Goal: Task Accomplishment & Management: Manage account settings

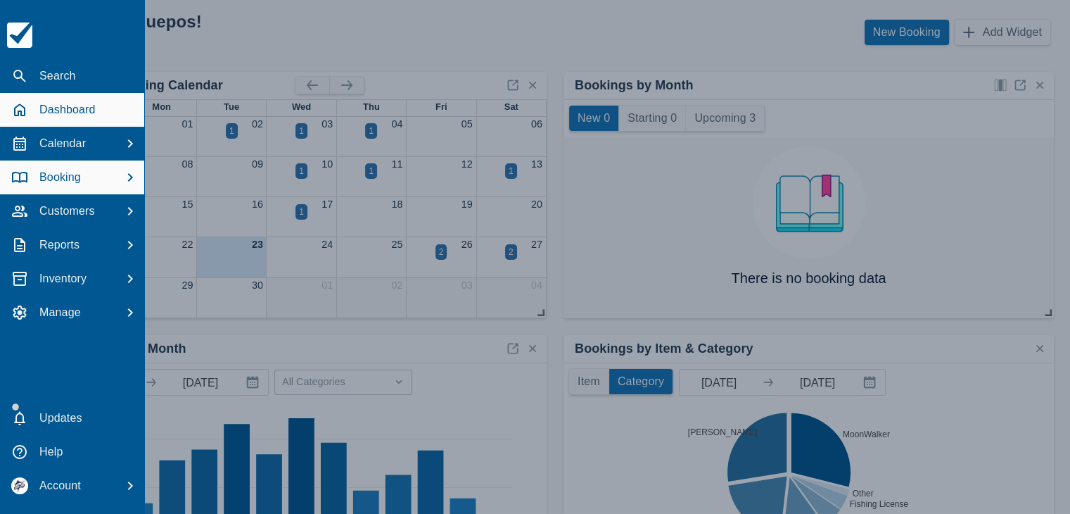
drag, startPoint x: 68, startPoint y: 179, endPoint x: 80, endPoint y: 182, distance: 12.8
click at [68, 181] on p "Booking" at bounding box center [60, 177] width 42 height 17
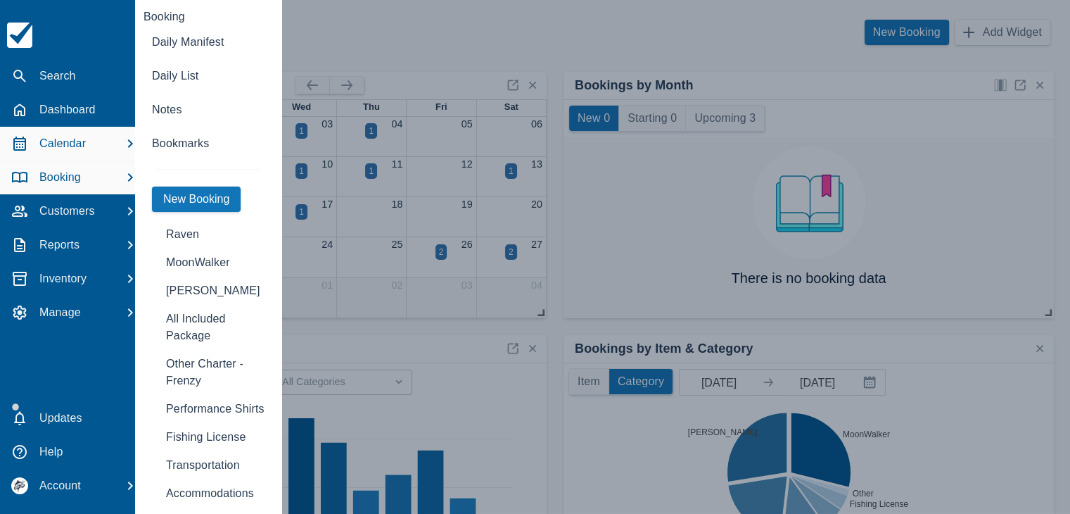
drag, startPoint x: 69, startPoint y: 140, endPoint x: 83, endPoint y: 142, distance: 14.2
click at [69, 141] on p "Calendar" at bounding box center [62, 143] width 46 height 17
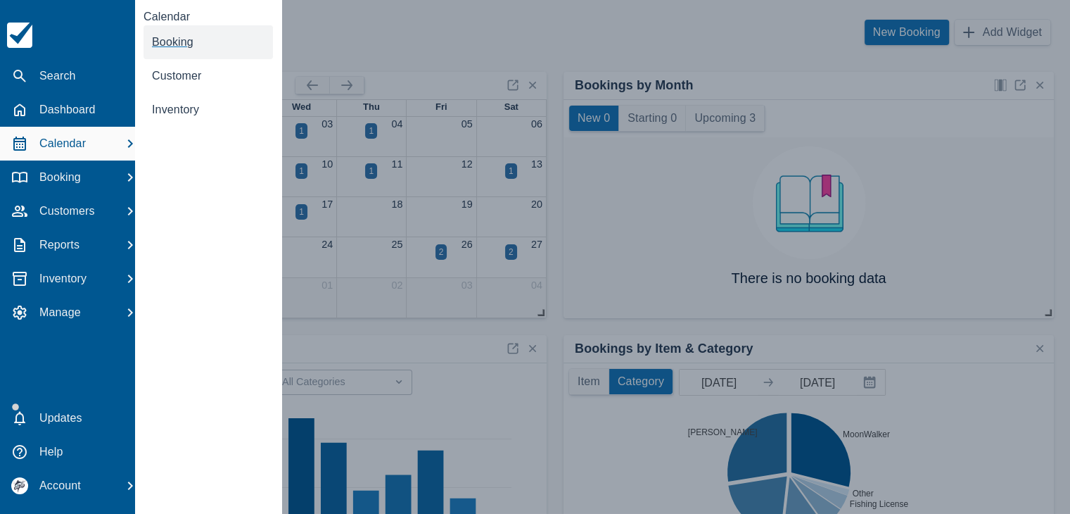
click at [192, 49] on link "Booking" at bounding box center [208, 42] width 129 height 34
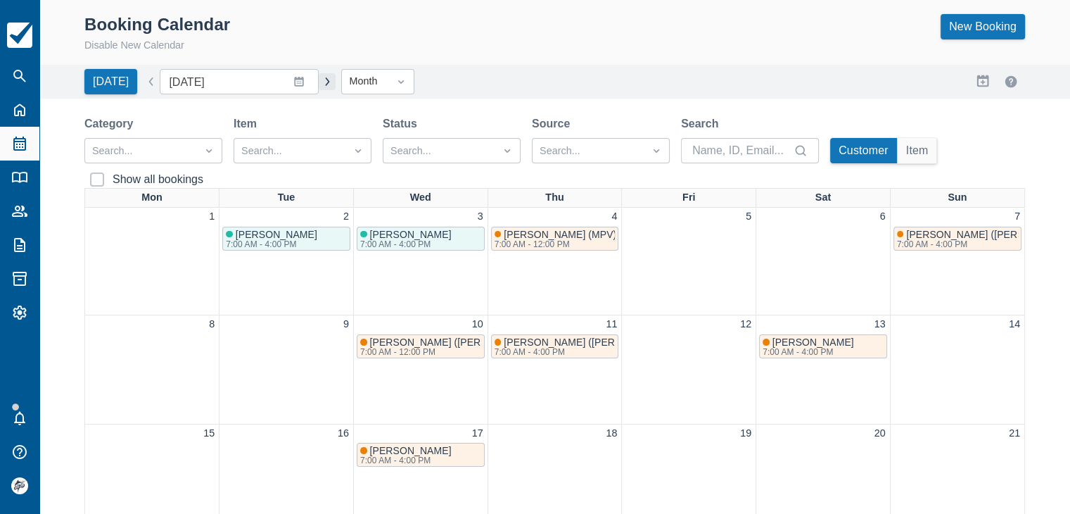
click at [319, 74] on button "button" at bounding box center [327, 81] width 17 height 17
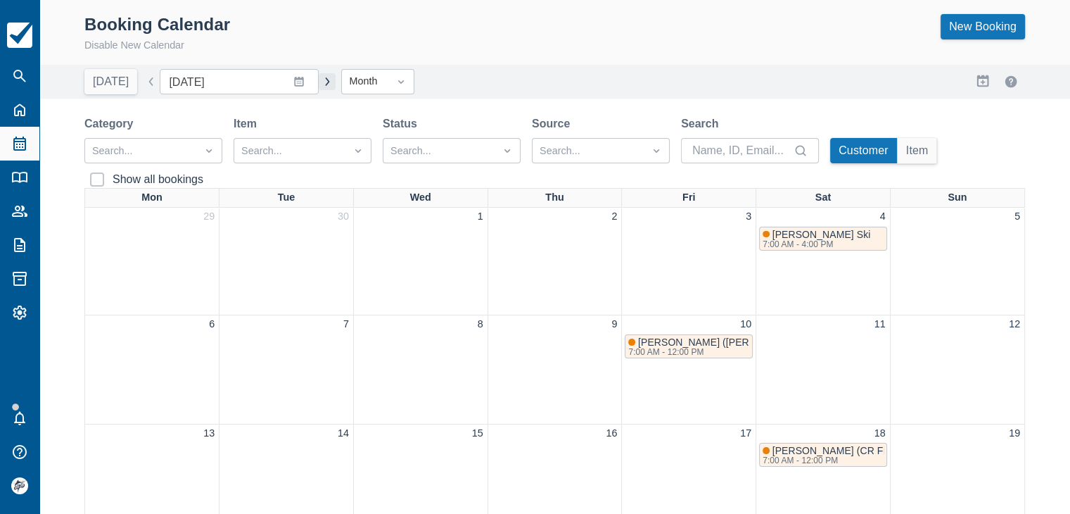
click at [319, 84] on button "button" at bounding box center [327, 81] width 17 height 17
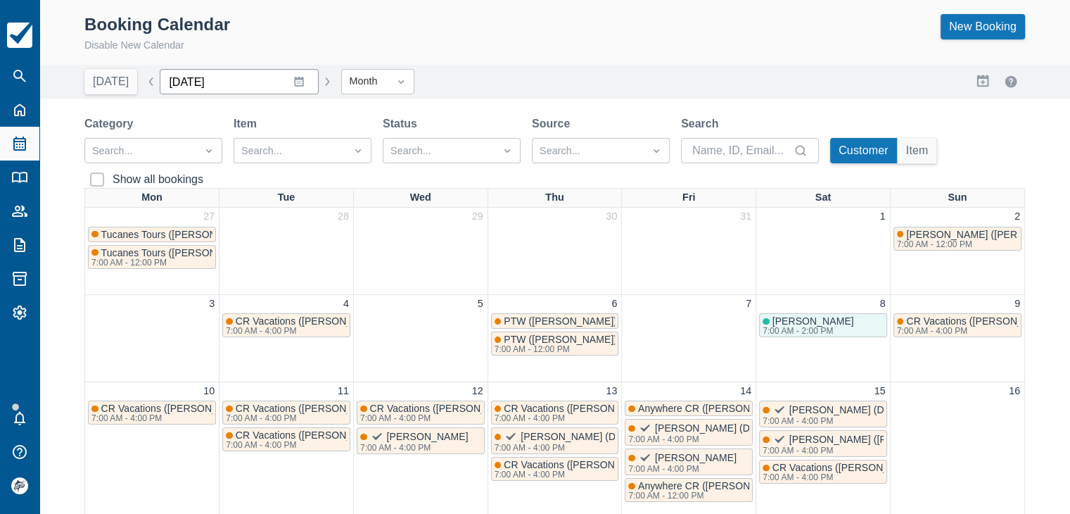
click at [291, 82] on input "November 2025" at bounding box center [239, 81] width 159 height 25
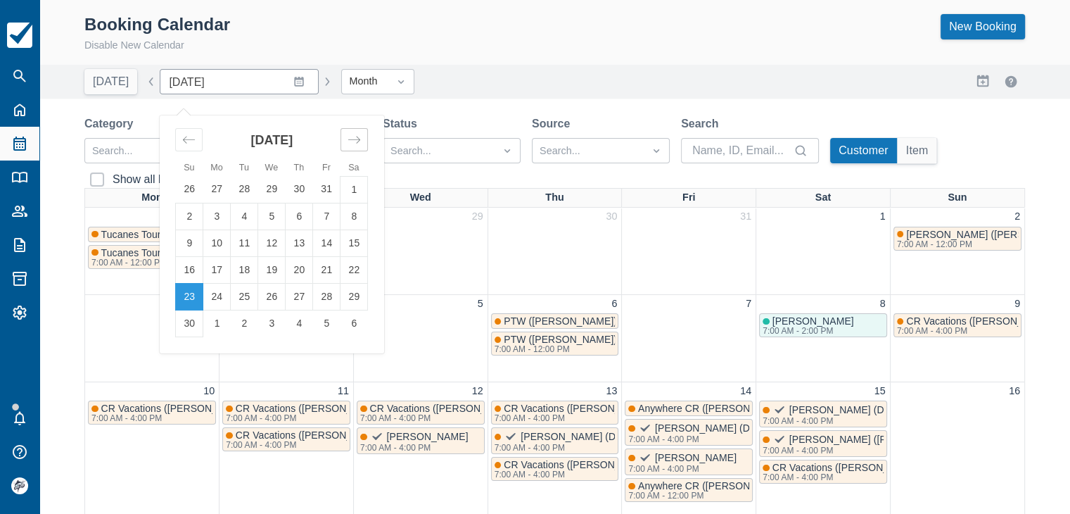
click at [348, 140] on icon "Move forward to switch to the next month." at bounding box center [354, 139] width 13 height 13
click at [298, 183] on td "1" at bounding box center [299, 189] width 27 height 27
type input "[DATE]"
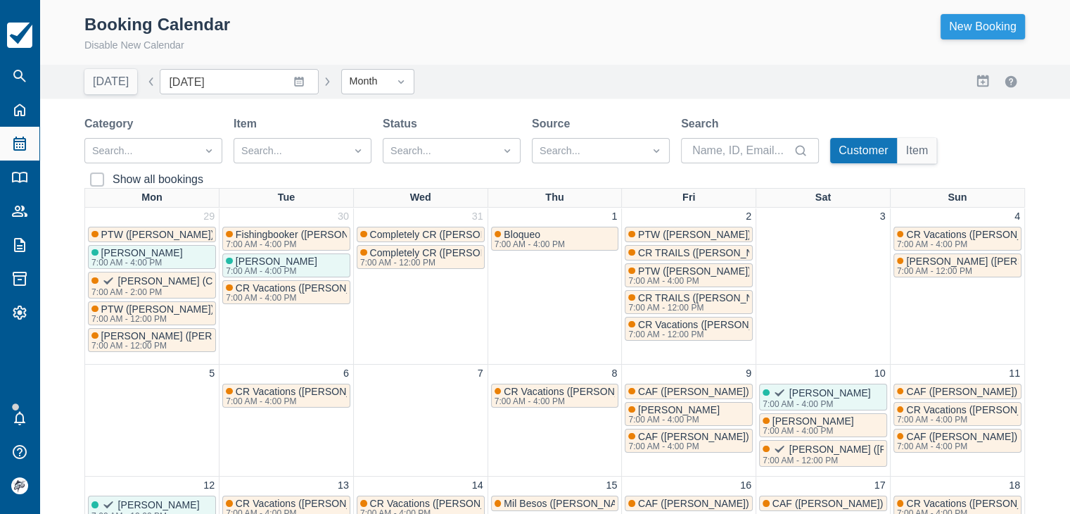
click at [977, 27] on link "New Booking" at bounding box center [983, 26] width 84 height 25
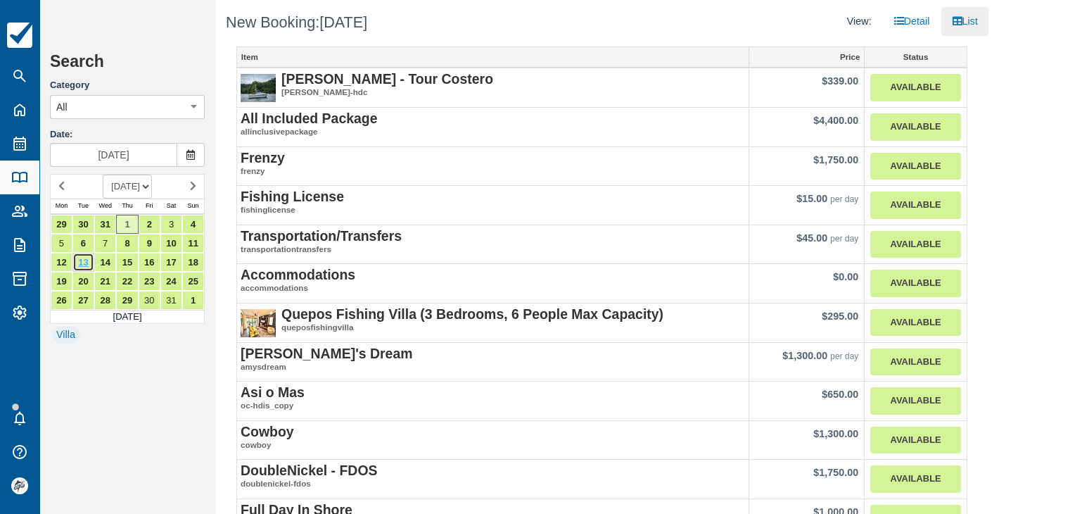
click at [84, 260] on link "13" at bounding box center [83, 262] width 22 height 19
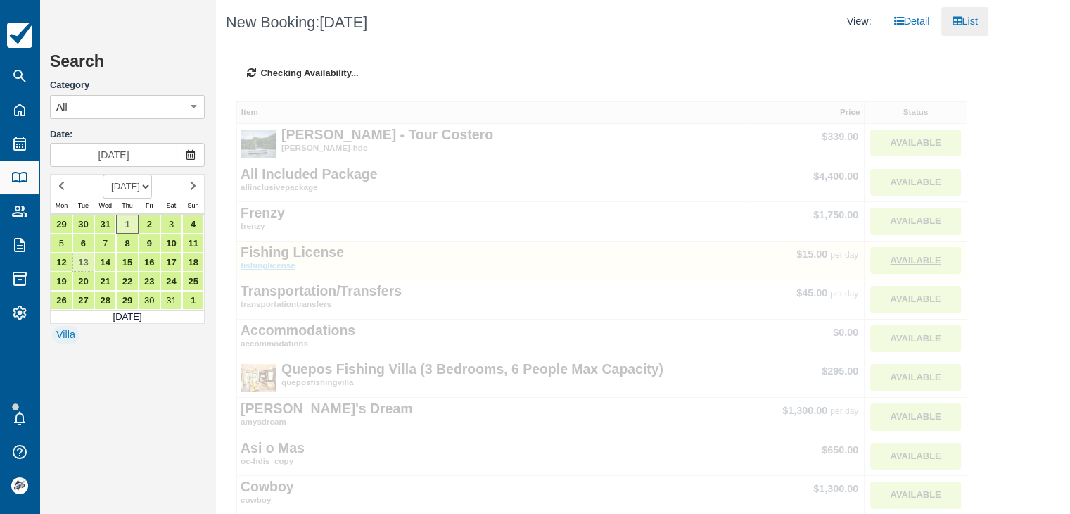
type input "Jan 13 2026"
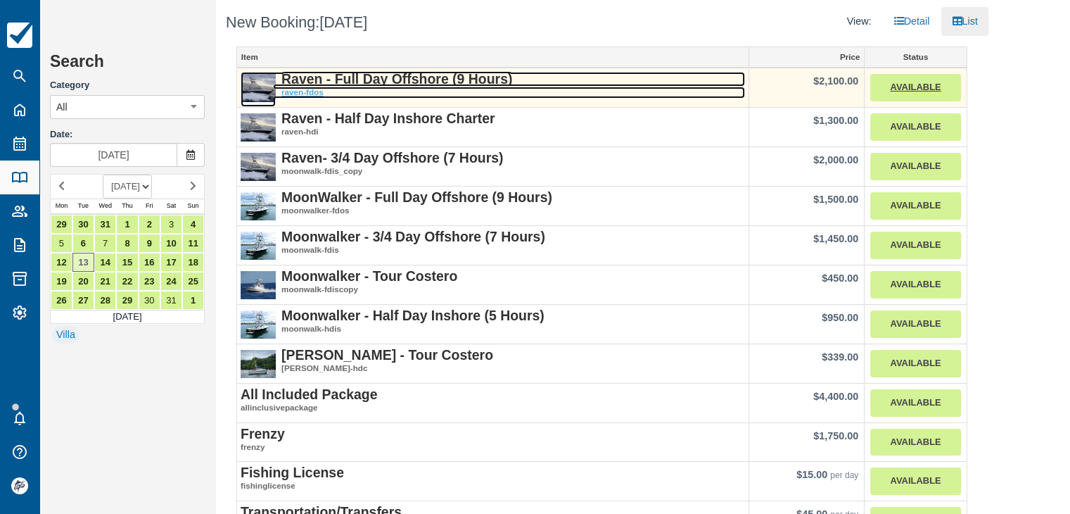
drag, startPoint x: 421, startPoint y: 82, endPoint x: 429, endPoint y: 80, distance: 8.6
click at [421, 80] on strong "Raven - Full Day Offshore (9 Hours)" at bounding box center [396, 78] width 231 height 15
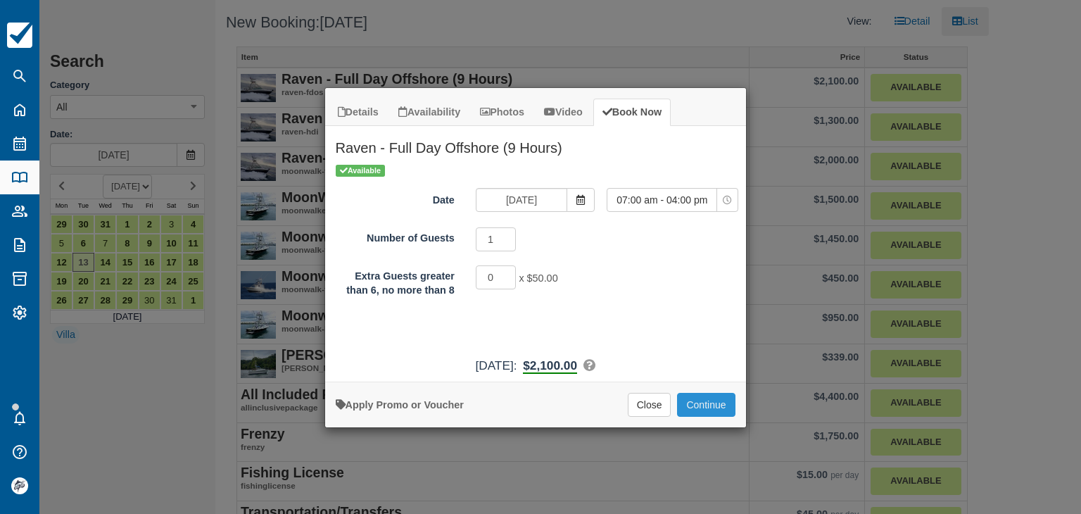
click at [706, 404] on button "Continue" at bounding box center [706, 405] width 58 height 24
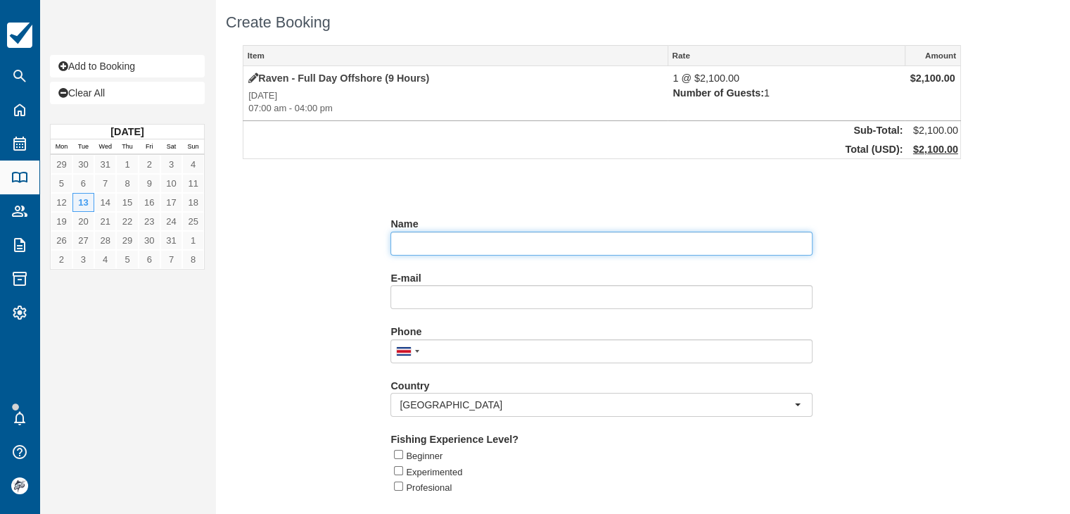
click at [451, 243] on input "Name" at bounding box center [601, 243] width 422 height 24
paste input "Greg Mayo"
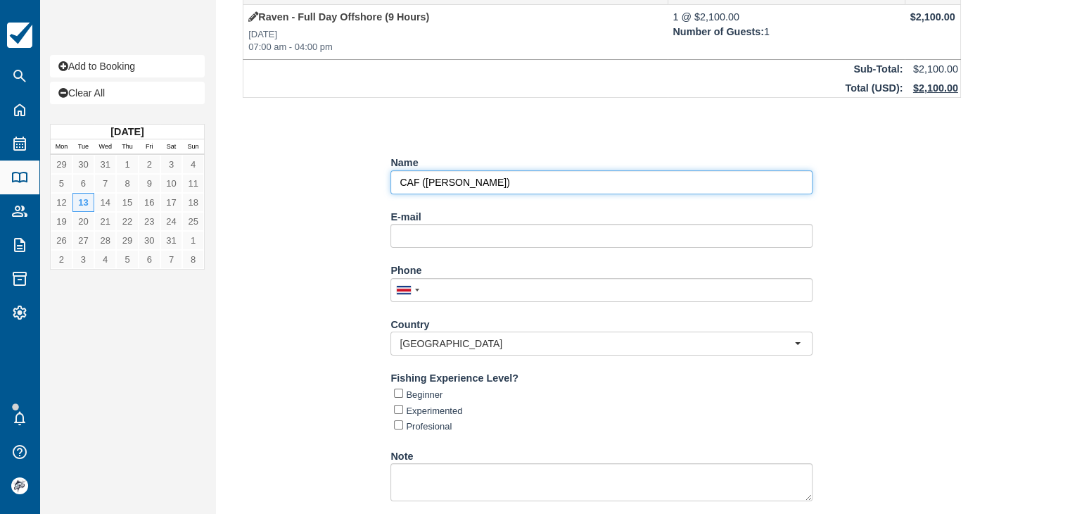
scroll to position [148, 0]
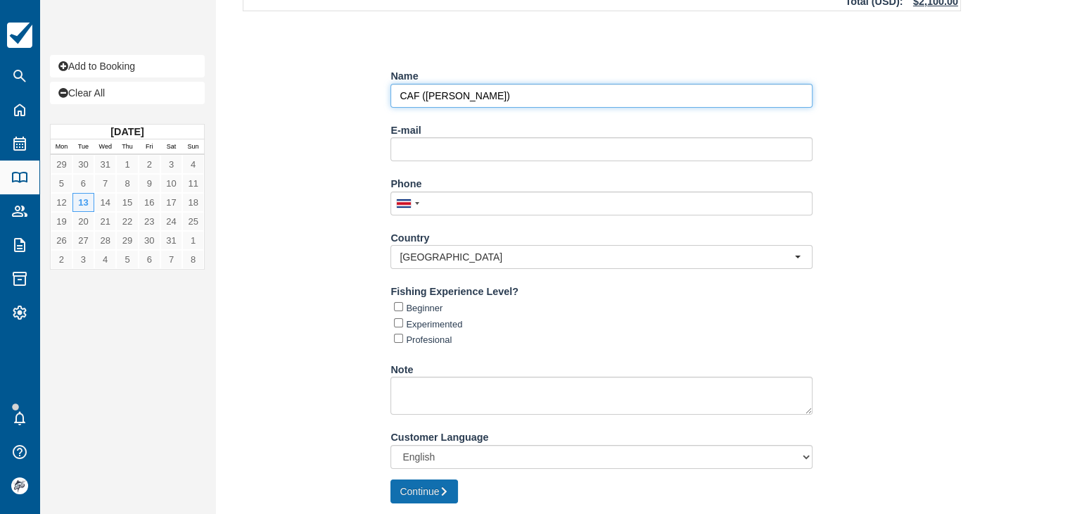
type input "CAF ([PERSON_NAME])"
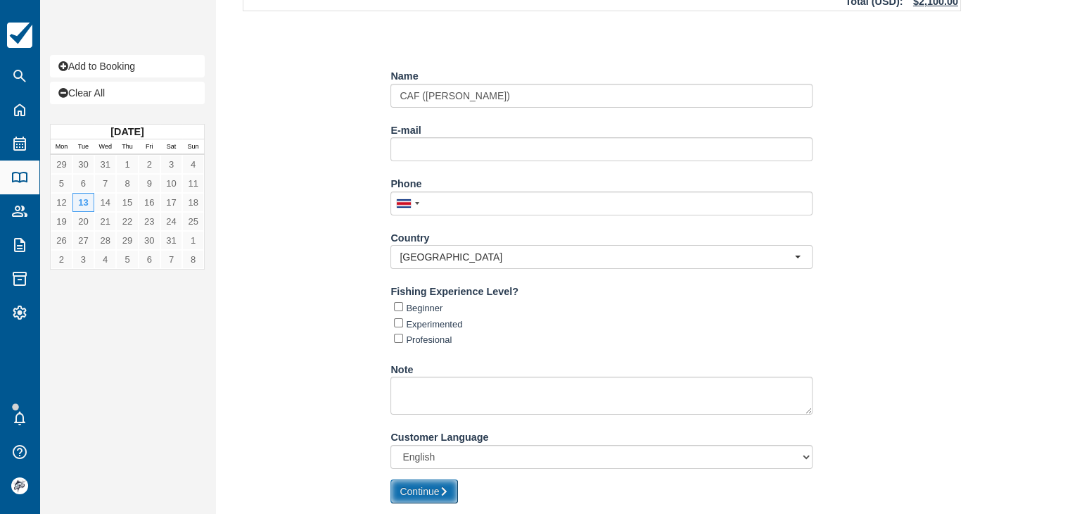
click at [431, 488] on button "Continue" at bounding box center [424, 491] width 68 height 24
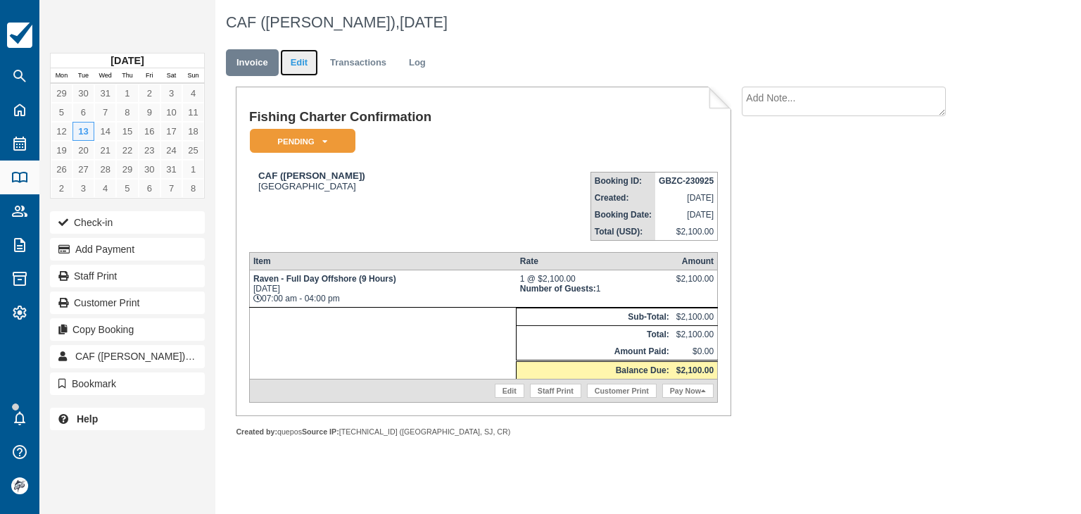
click at [301, 60] on link "Edit" at bounding box center [299, 62] width 38 height 27
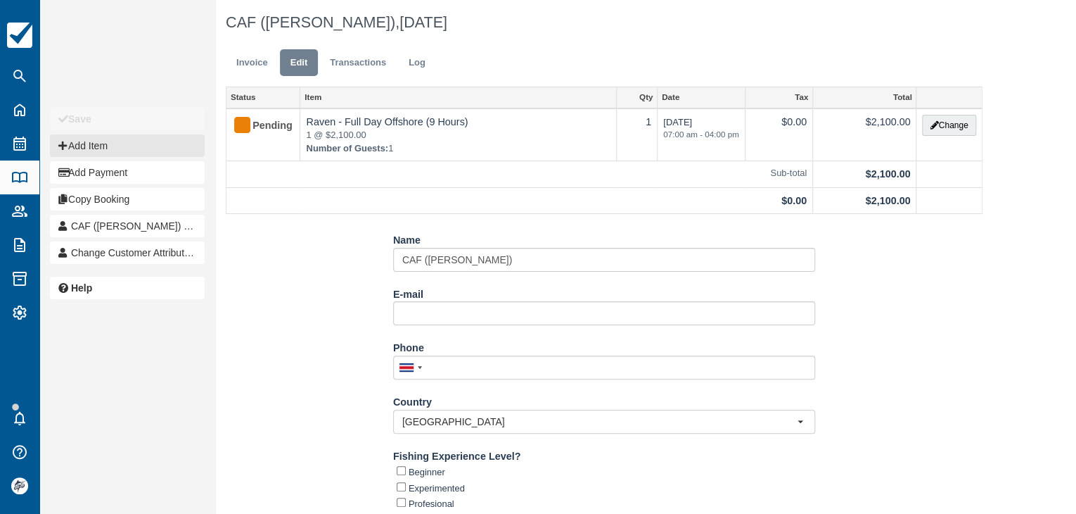
drag, startPoint x: 103, startPoint y: 146, endPoint x: 160, endPoint y: 161, distance: 59.1
click at [103, 145] on button "Add Item" at bounding box center [127, 145] width 155 height 23
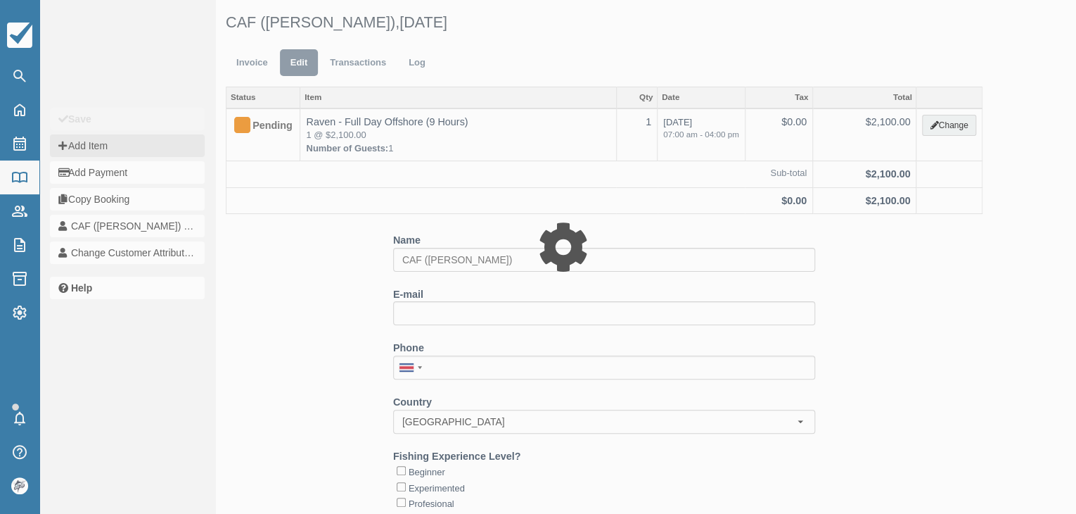
type input "0.00"
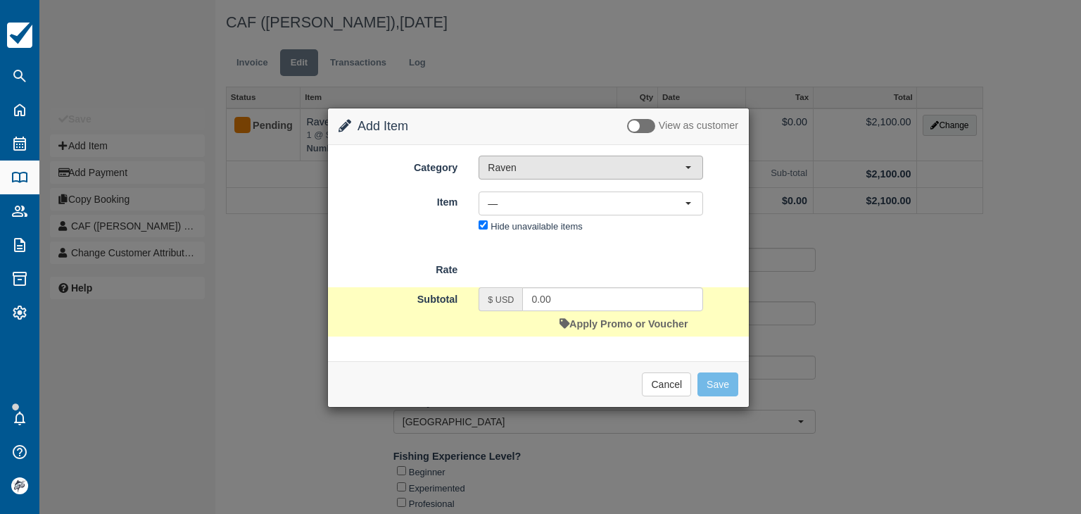
click at [529, 166] on span "Raven" at bounding box center [586, 167] width 197 height 14
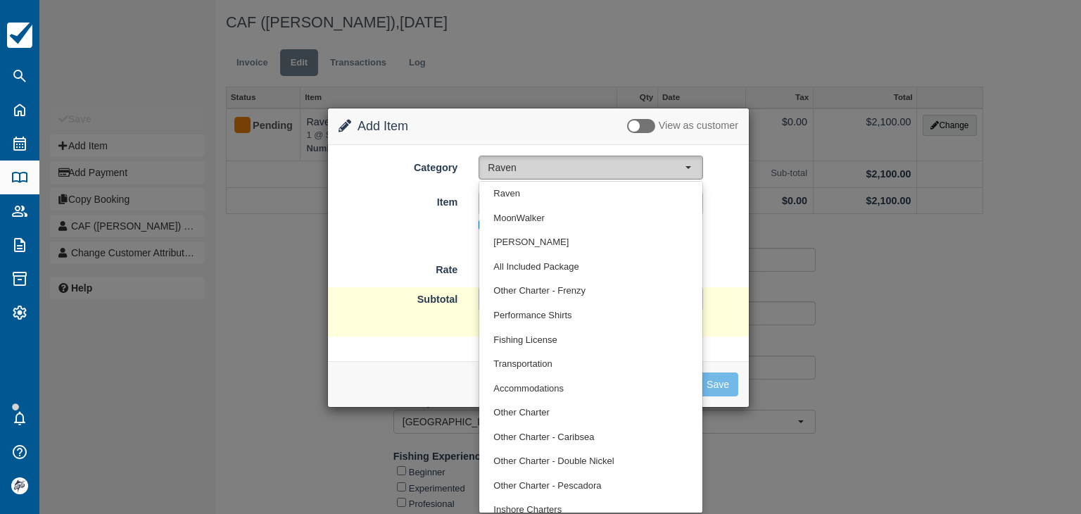
click at [529, 166] on span "Raven" at bounding box center [586, 167] width 197 height 14
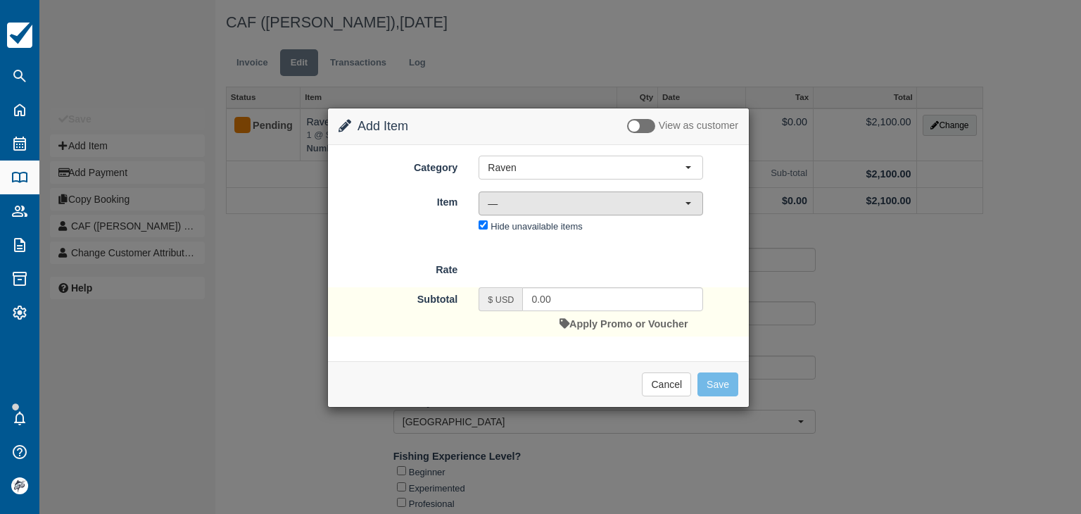
click at [520, 208] on span "—" at bounding box center [586, 203] width 197 height 14
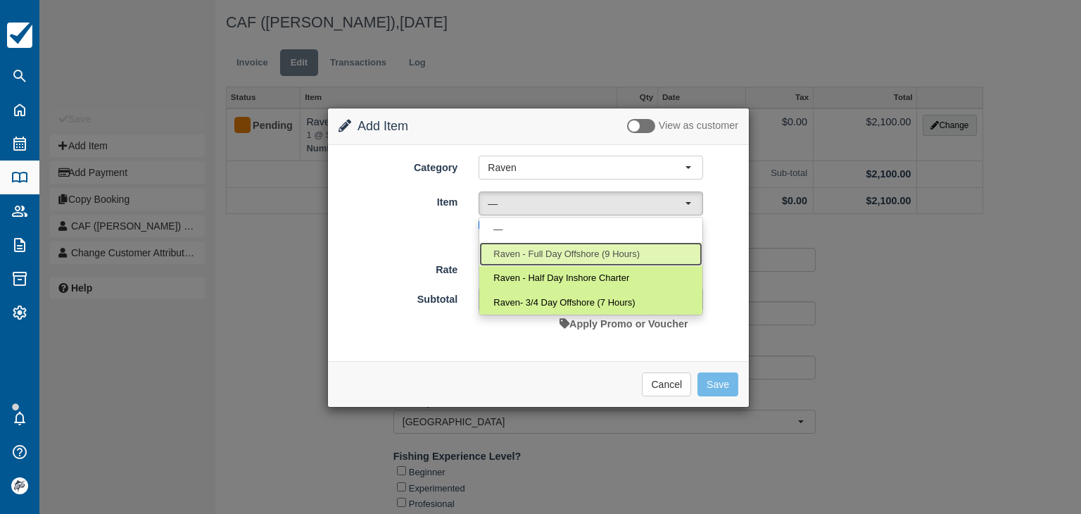
click at [531, 251] on span "Raven - Full Day Offshore (9 Hours)" at bounding box center [566, 254] width 146 height 13
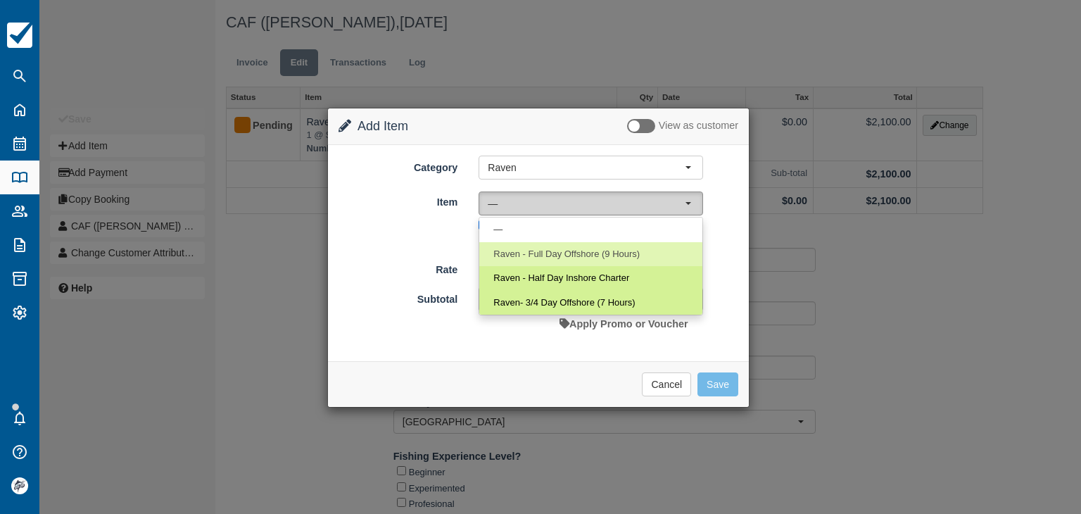
select select "2"
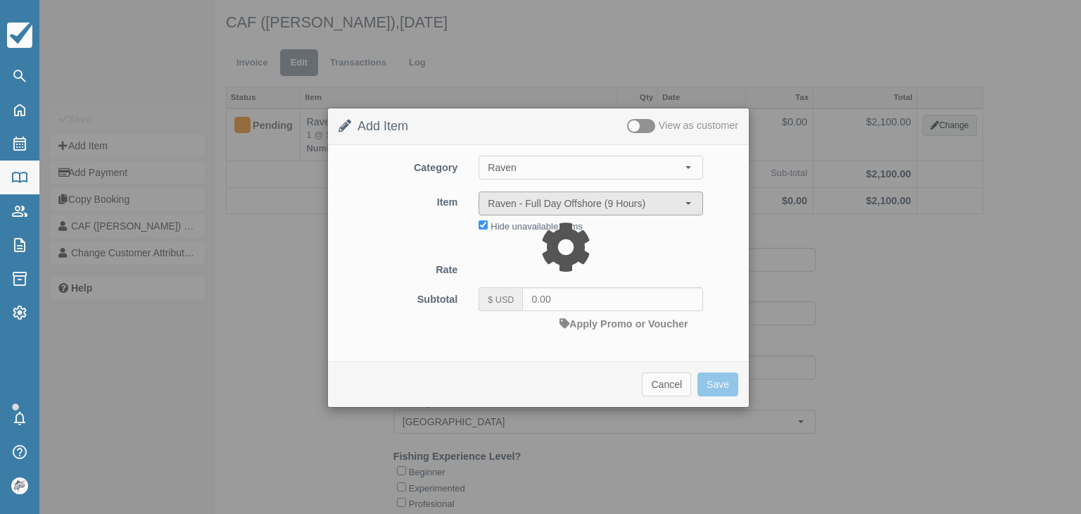
type input "2100.00"
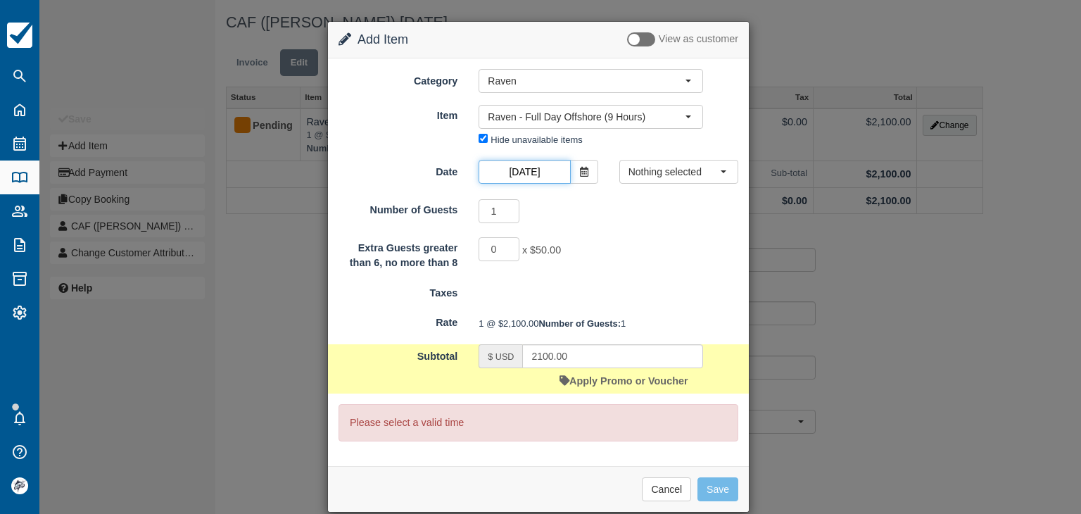
click at [536, 170] on input "[DATE]" at bounding box center [523, 172] width 91 height 24
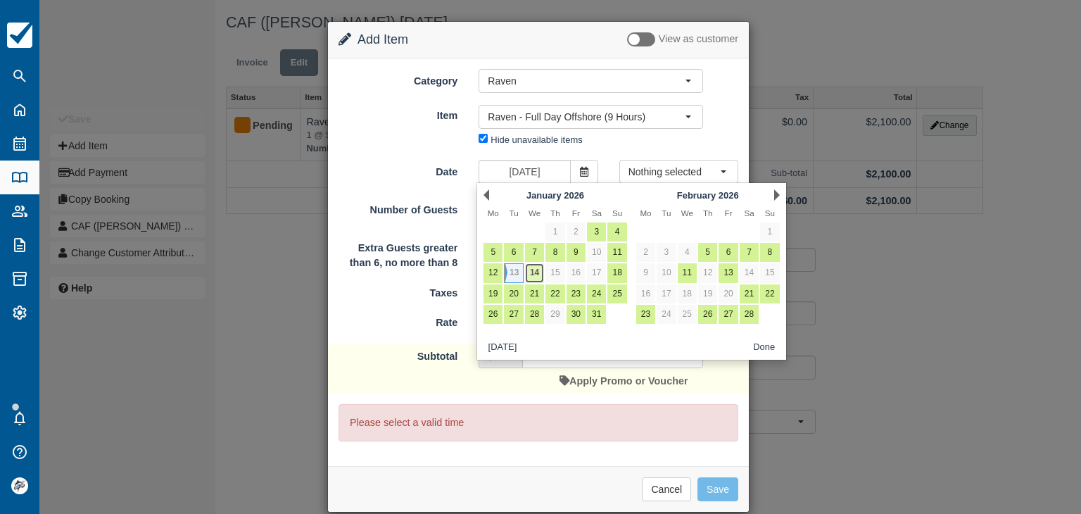
click at [535, 275] on link "14" at bounding box center [534, 272] width 19 height 19
type input "Jan 14 2026"
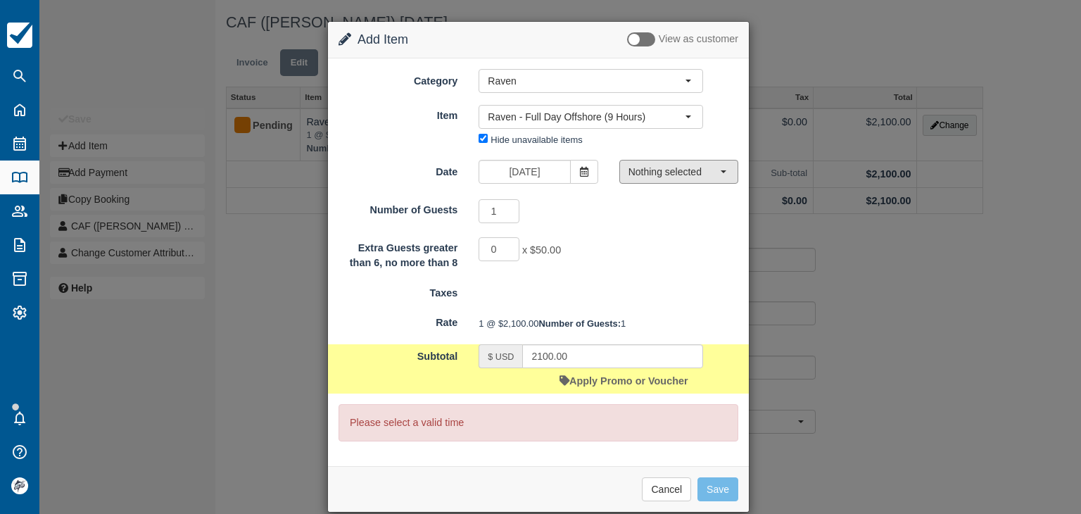
click at [647, 174] on span "Nothing selected" at bounding box center [673, 172] width 91 height 14
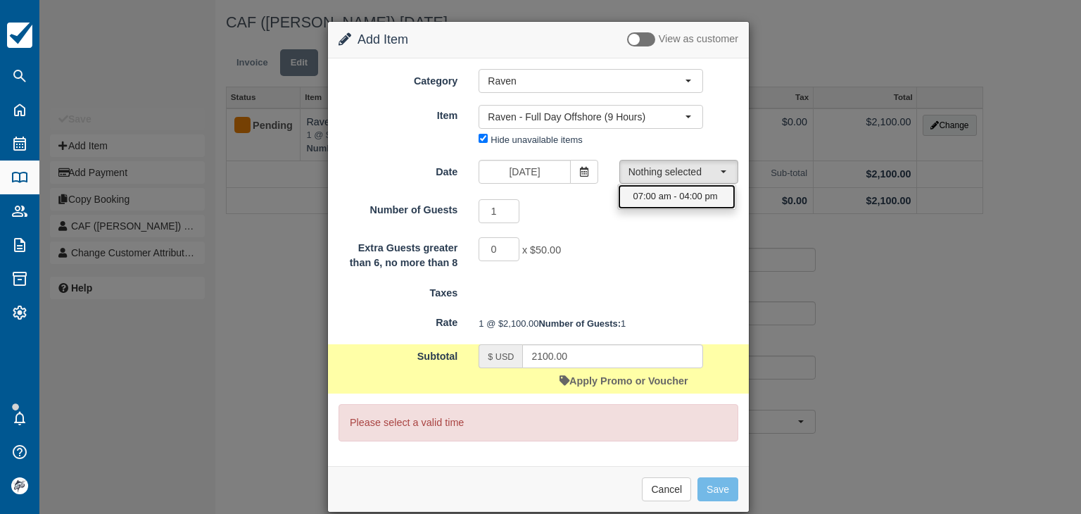
click at [648, 194] on span "07:00 am - 04:00 pm" at bounding box center [675, 196] width 84 height 13
select select "0"
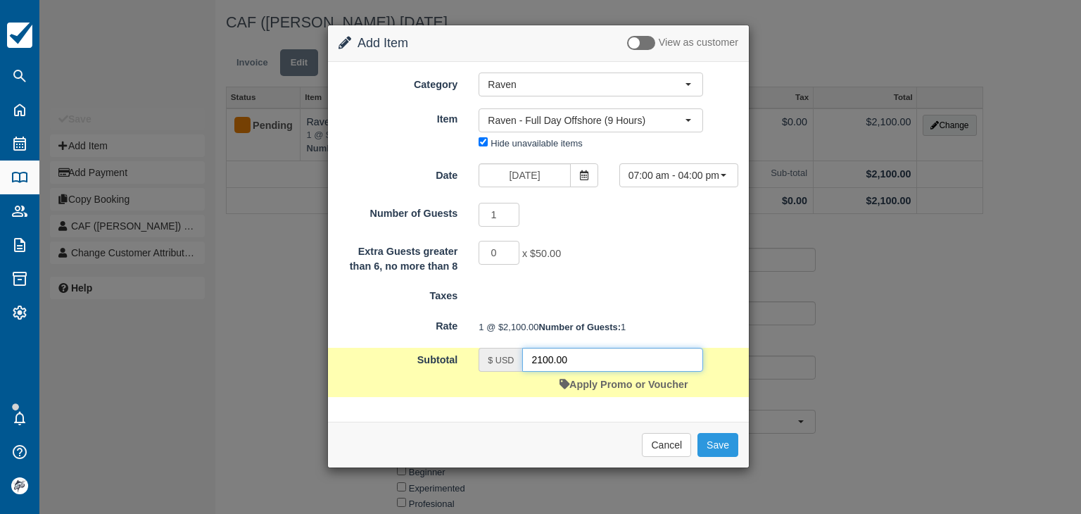
click at [585, 371] on input "2100.00" at bounding box center [612, 360] width 181 height 24
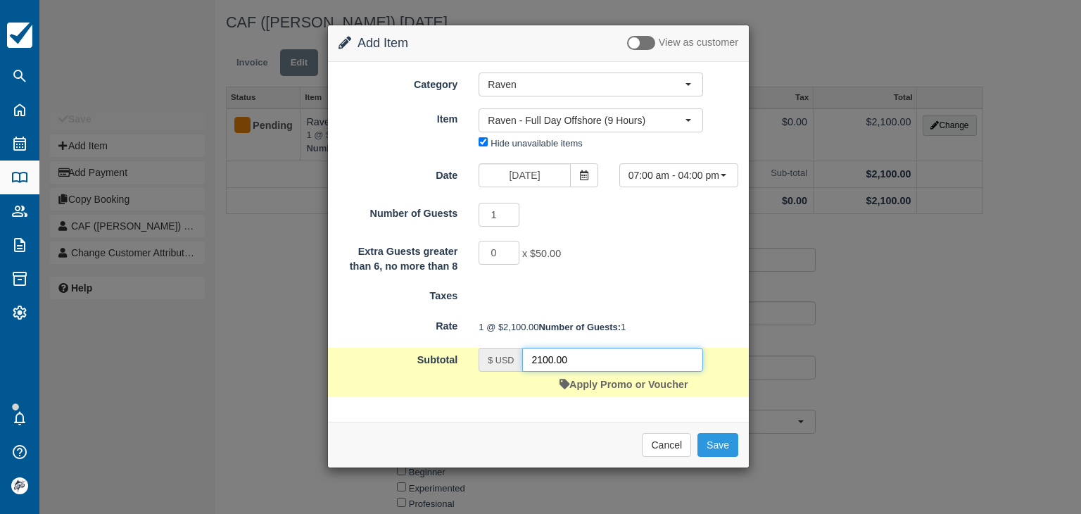
click at [585, 371] on input "2100.00" at bounding box center [612, 360] width 181 height 24
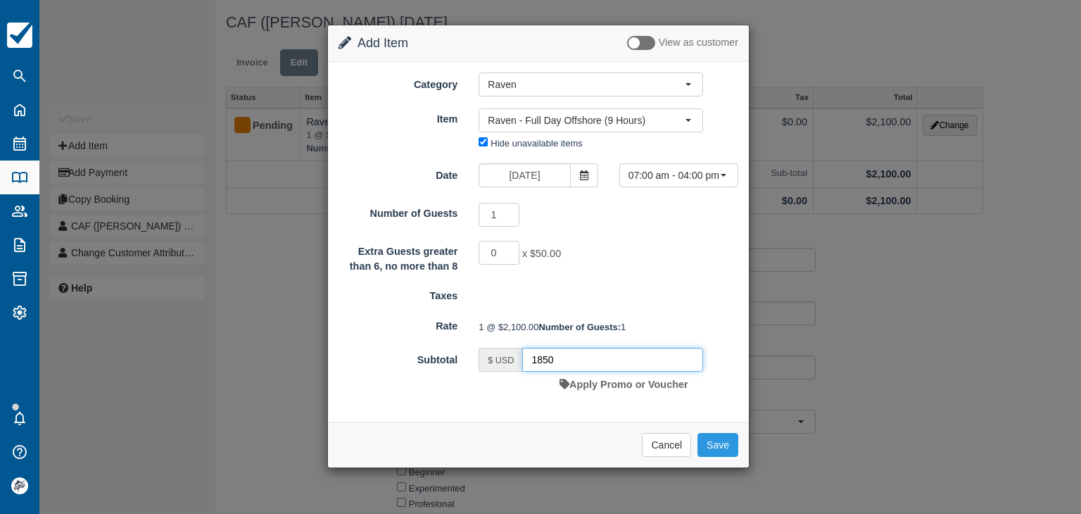
click at [571, 371] on input "1850" at bounding box center [612, 360] width 181 height 24
type input "1800"
click at [717, 457] on button "Save" at bounding box center [717, 445] width 41 height 24
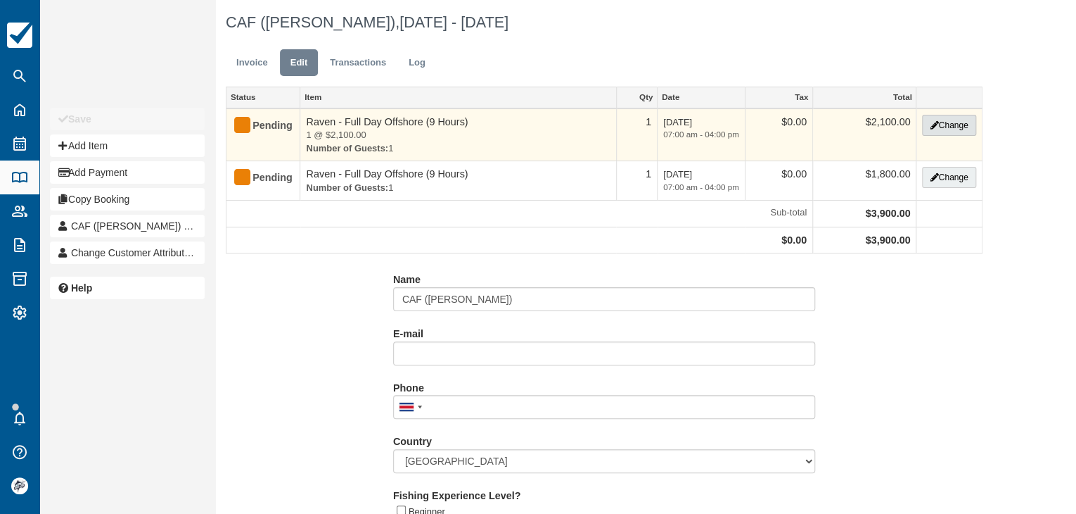
click at [933, 121] on icon "button" at bounding box center [934, 125] width 8 height 8
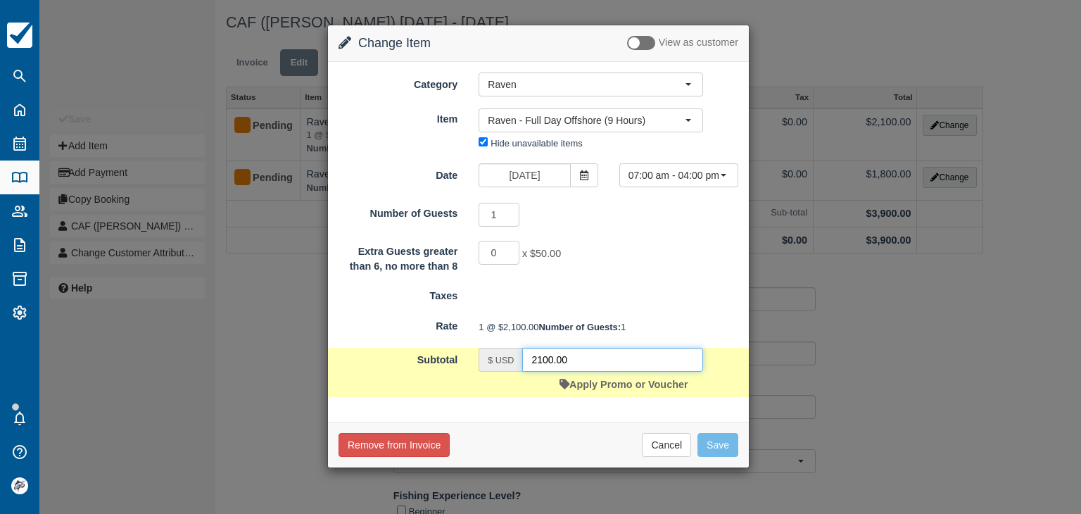
click at [575, 371] on input "2100.00" at bounding box center [612, 360] width 181 height 24
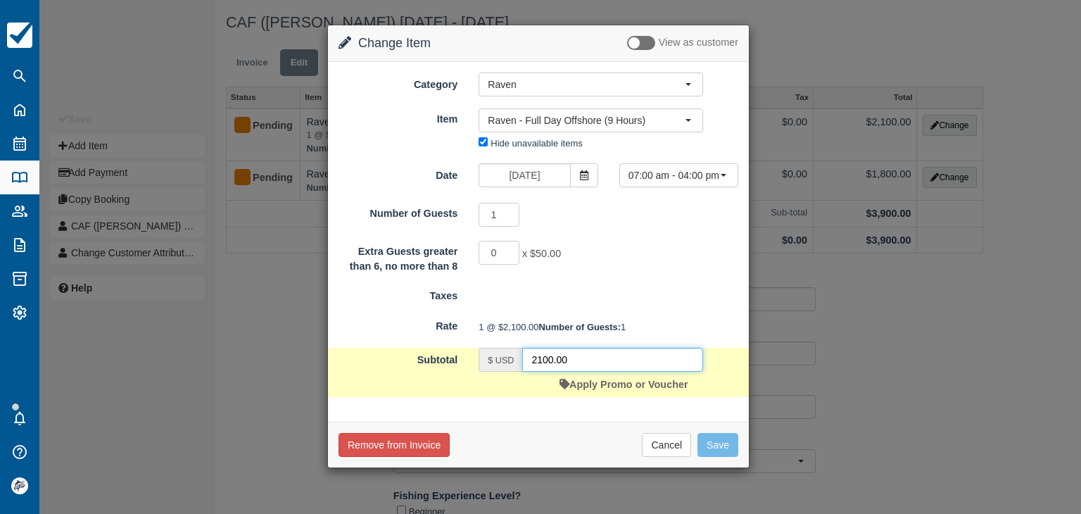
click at [575, 371] on input "2100.00" at bounding box center [612, 360] width 181 height 24
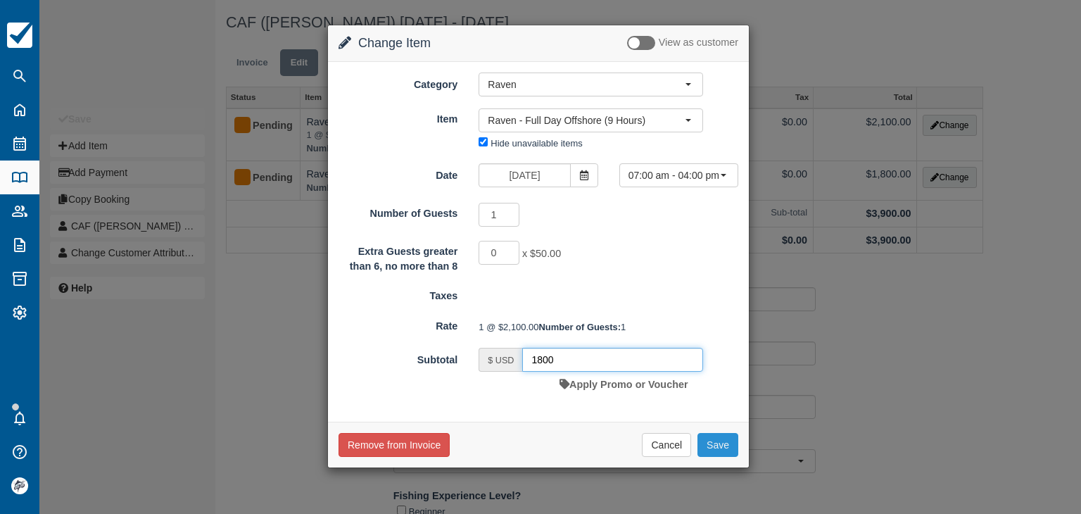
type input "1800"
click at [712, 457] on button "Save" at bounding box center [717, 445] width 41 height 24
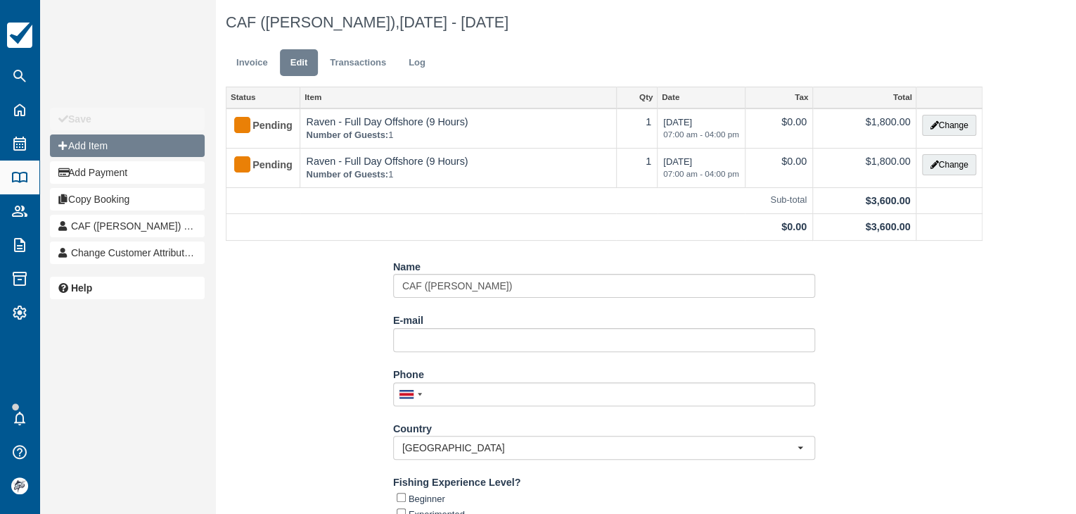
click at [152, 144] on button "Add Item" at bounding box center [127, 145] width 155 height 23
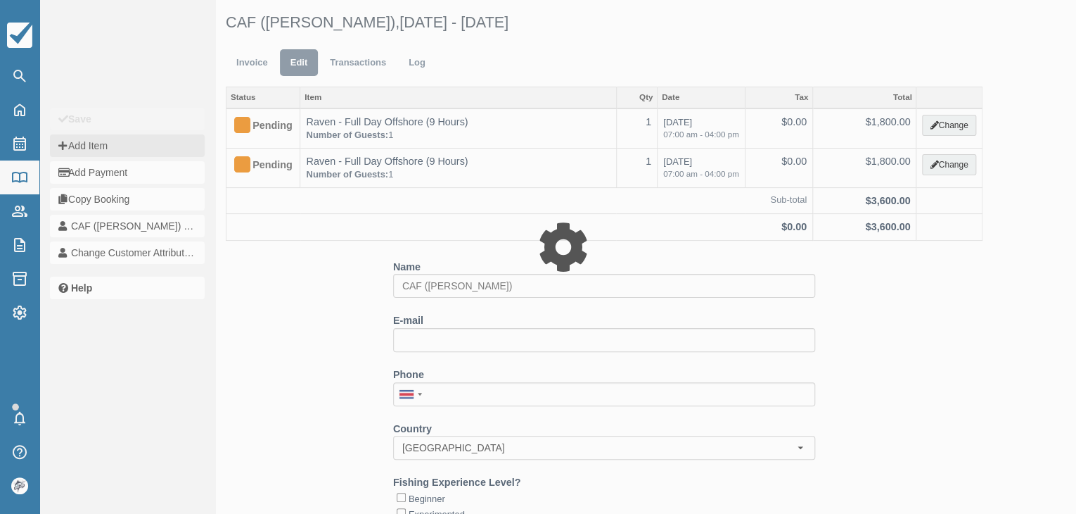
type input "0.00"
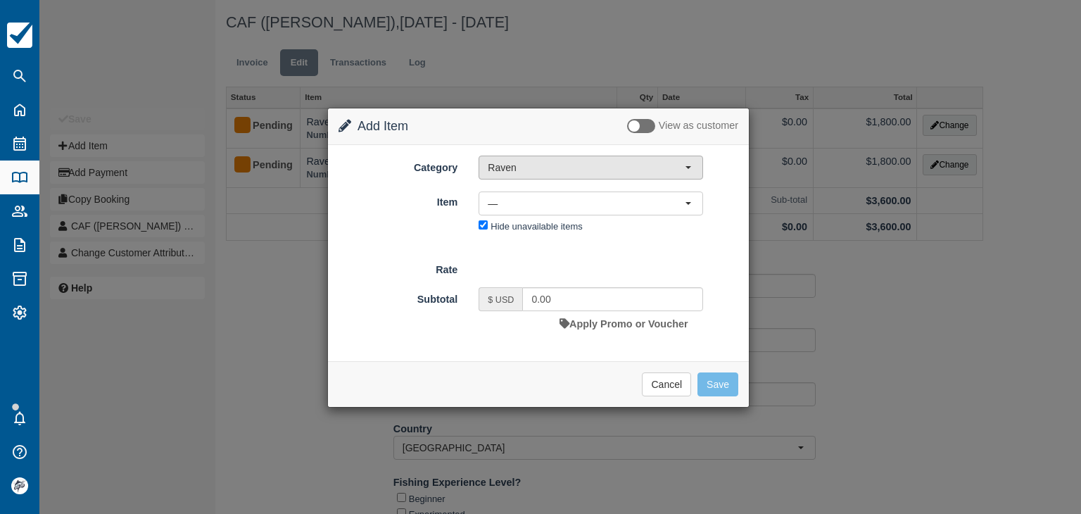
click at [521, 167] on span "Raven" at bounding box center [586, 167] width 197 height 14
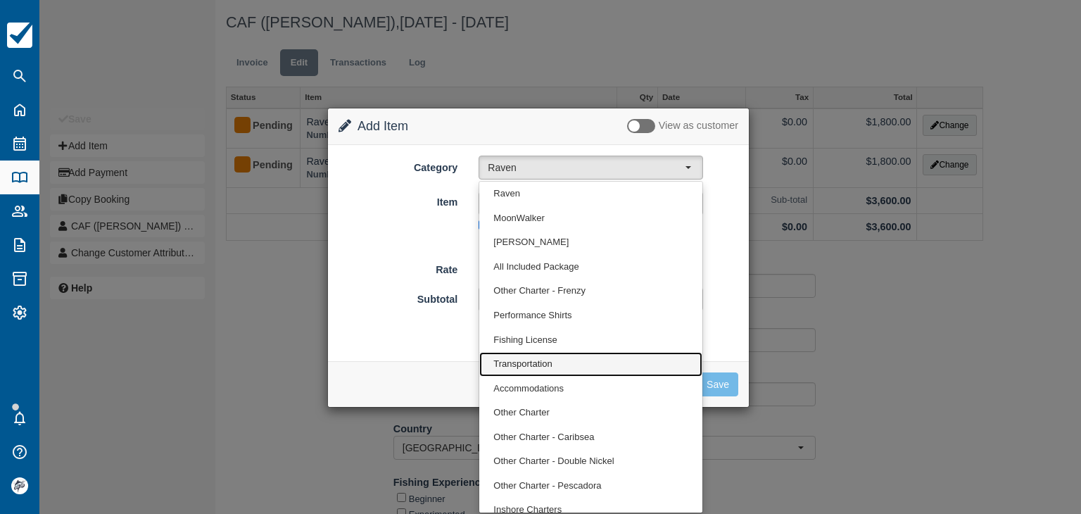
click at [531, 362] on span "Transportation" at bounding box center [522, 363] width 58 height 13
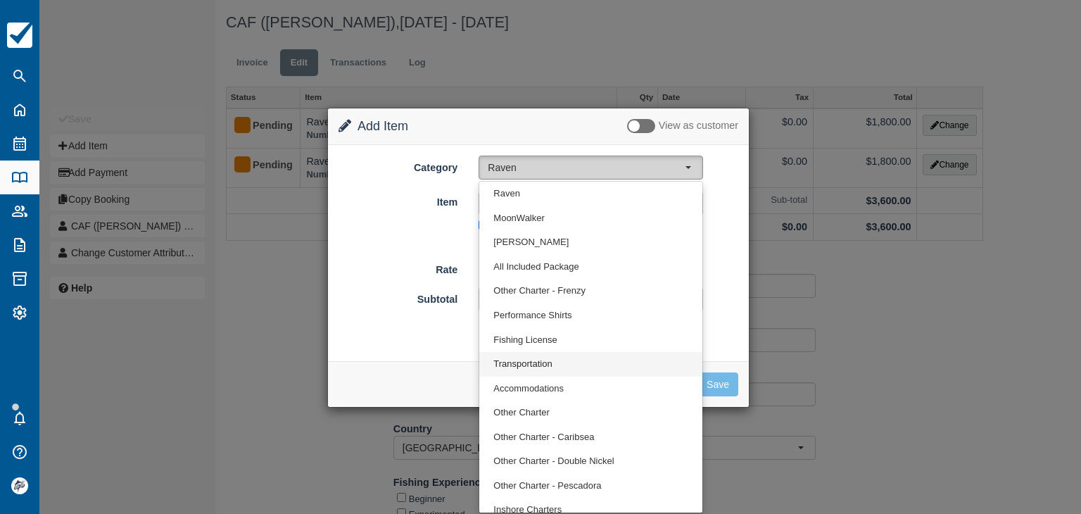
select select "10"
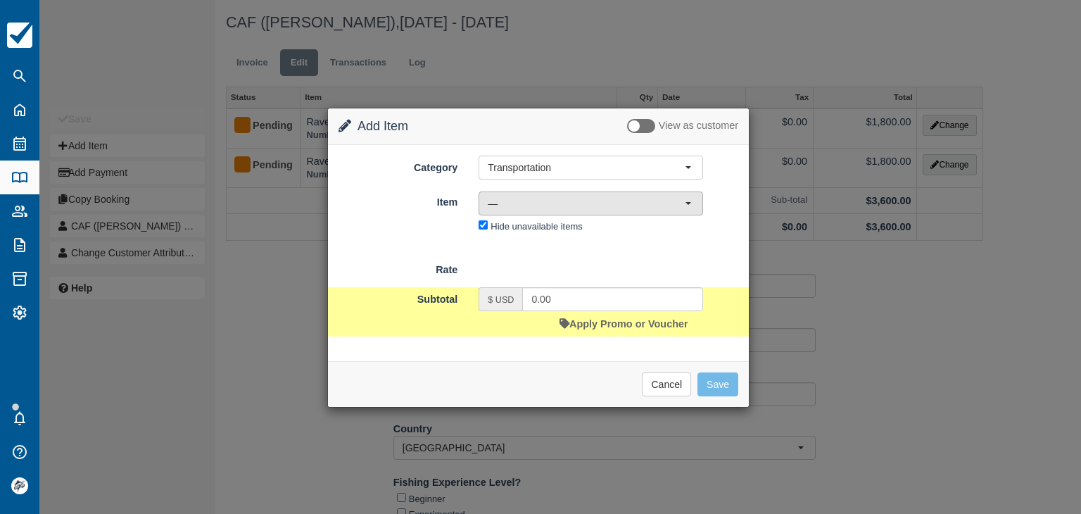
click at [520, 204] on span "—" at bounding box center [586, 203] width 197 height 14
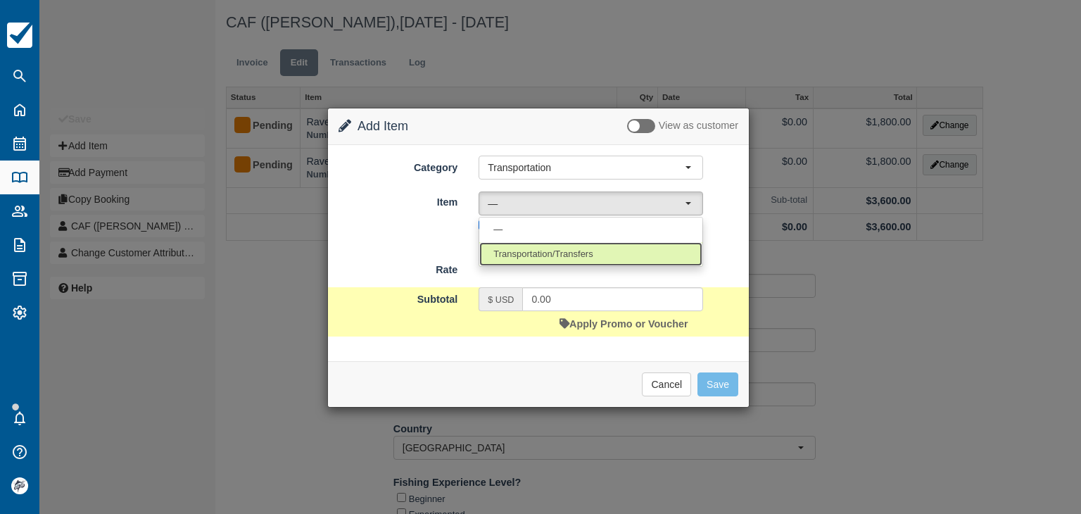
click at [523, 248] on span "Transportation/Transfers" at bounding box center [542, 254] width 99 height 13
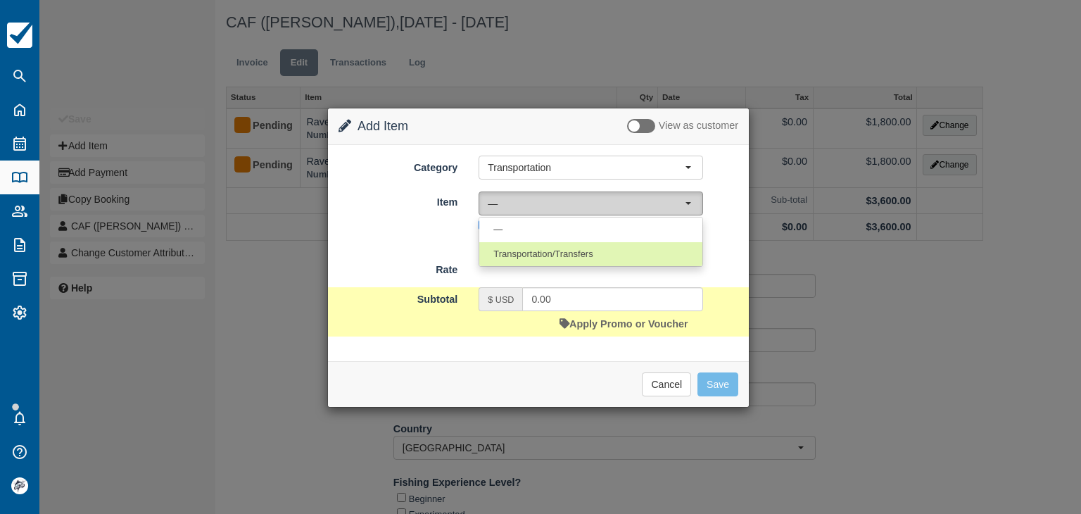
select select "17"
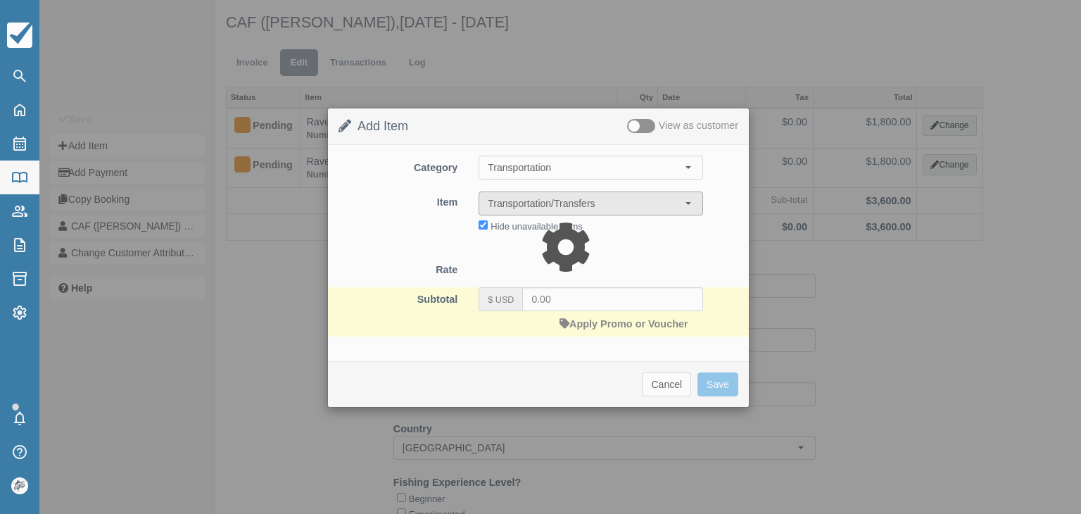
type input "45.00"
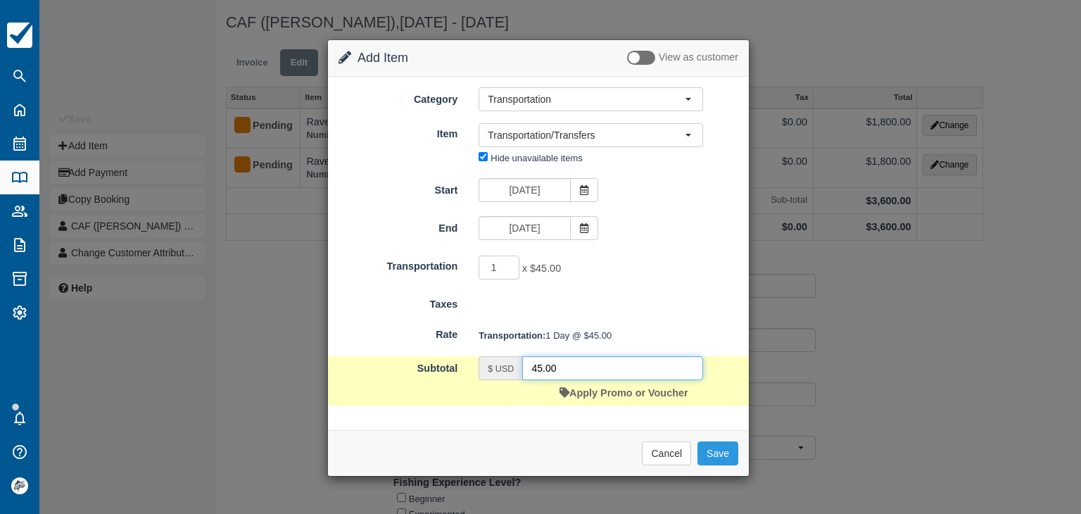
click at [568, 360] on input "45.00" at bounding box center [612, 368] width 181 height 24
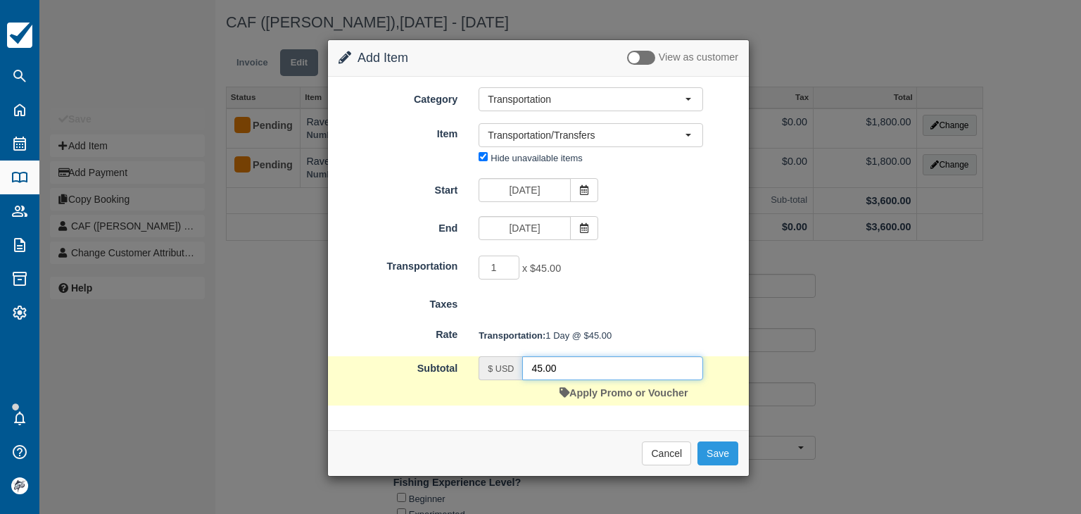
click at [568, 360] on input "45.00" at bounding box center [612, 368] width 181 height 24
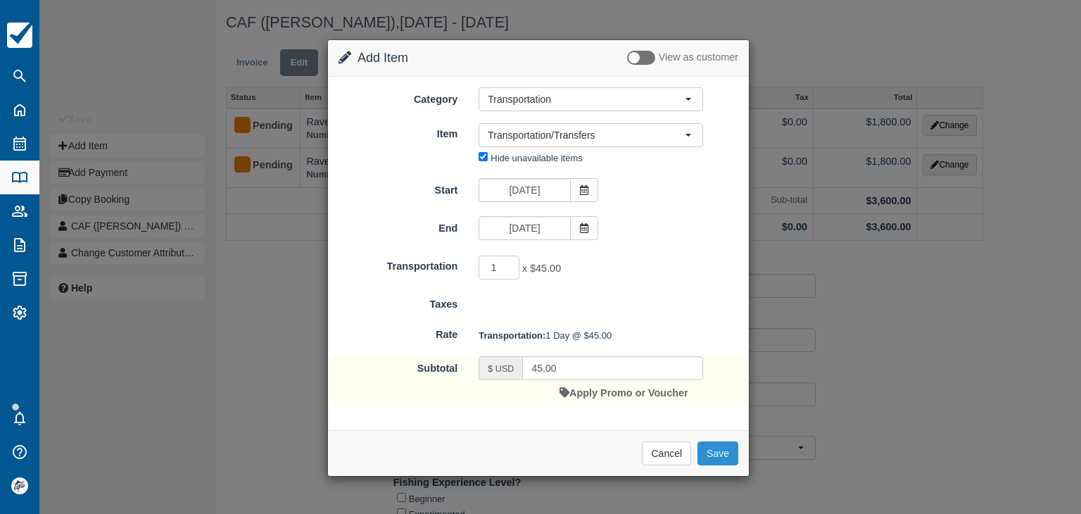
click at [720, 448] on button "Save" at bounding box center [717, 453] width 41 height 24
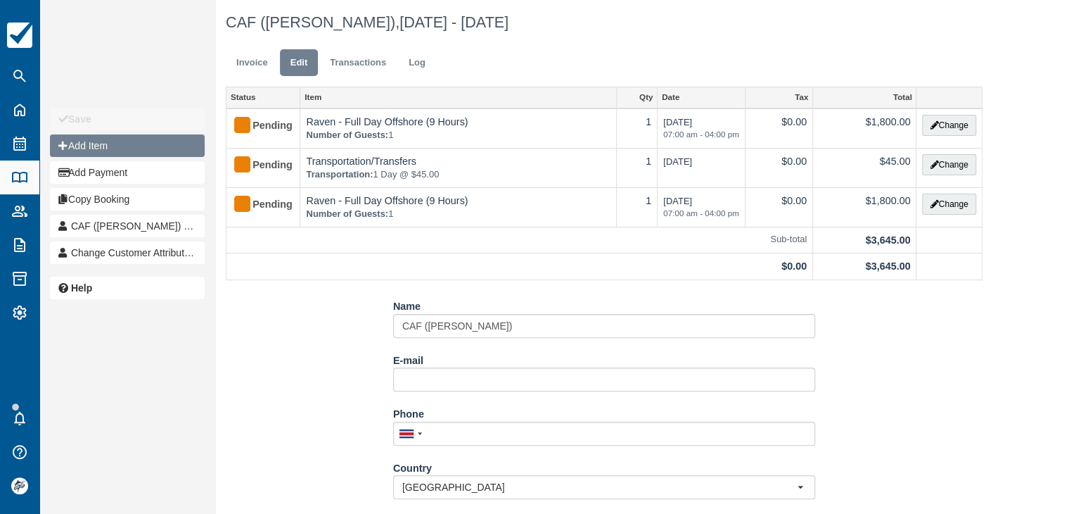
click at [111, 145] on button "Add Item" at bounding box center [127, 145] width 155 height 23
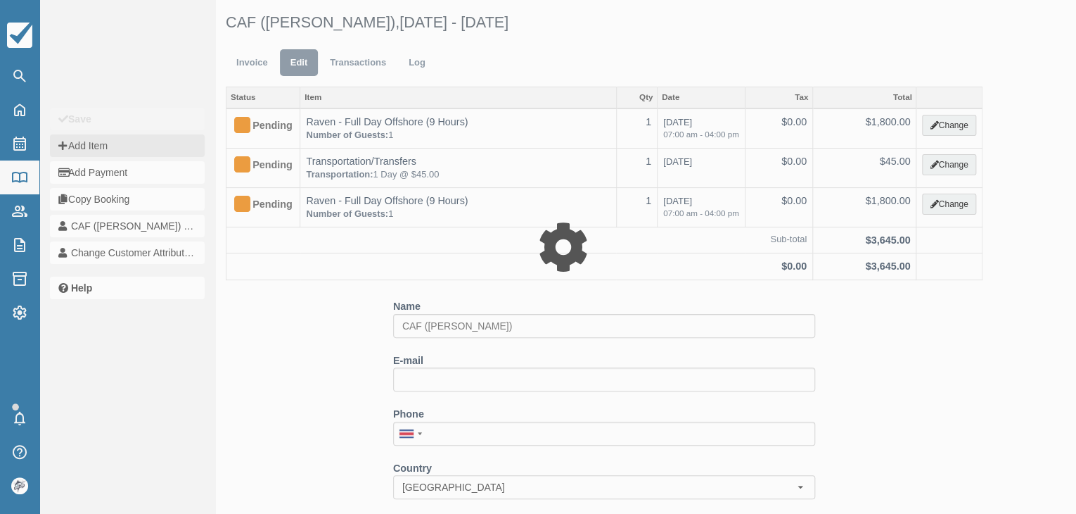
type input "0.00"
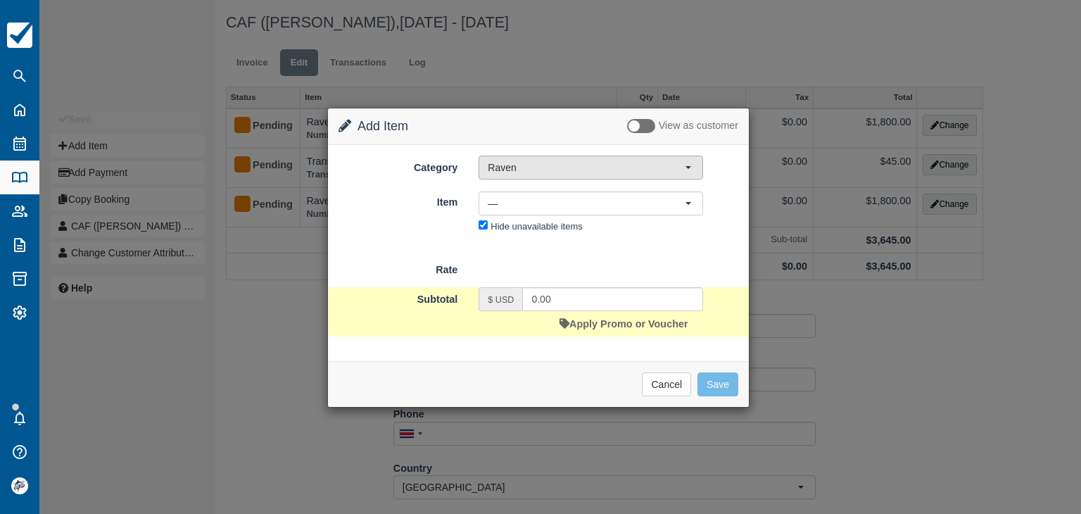
click at [507, 170] on span "Raven" at bounding box center [586, 167] width 197 height 14
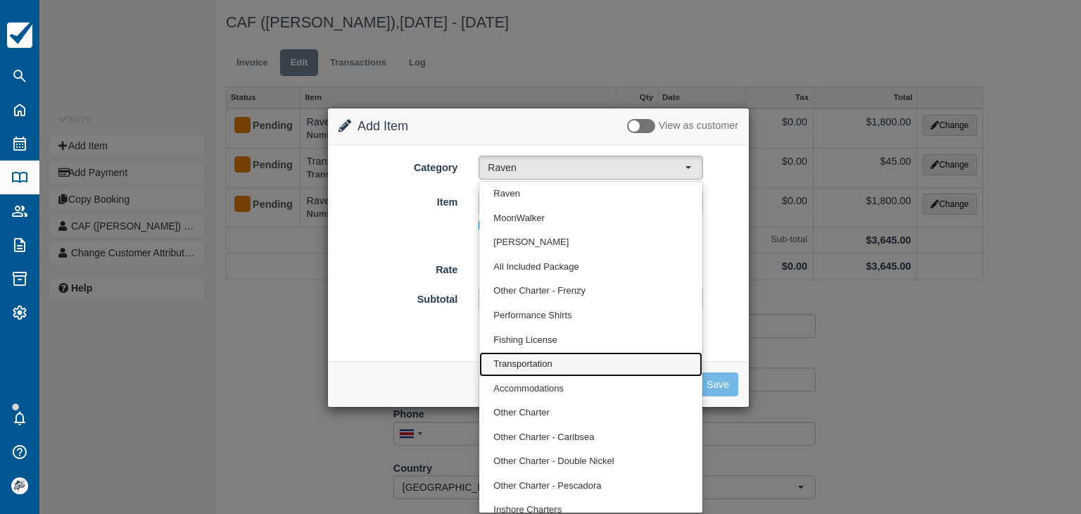
click at [533, 364] on span "Transportation" at bounding box center [522, 363] width 58 height 13
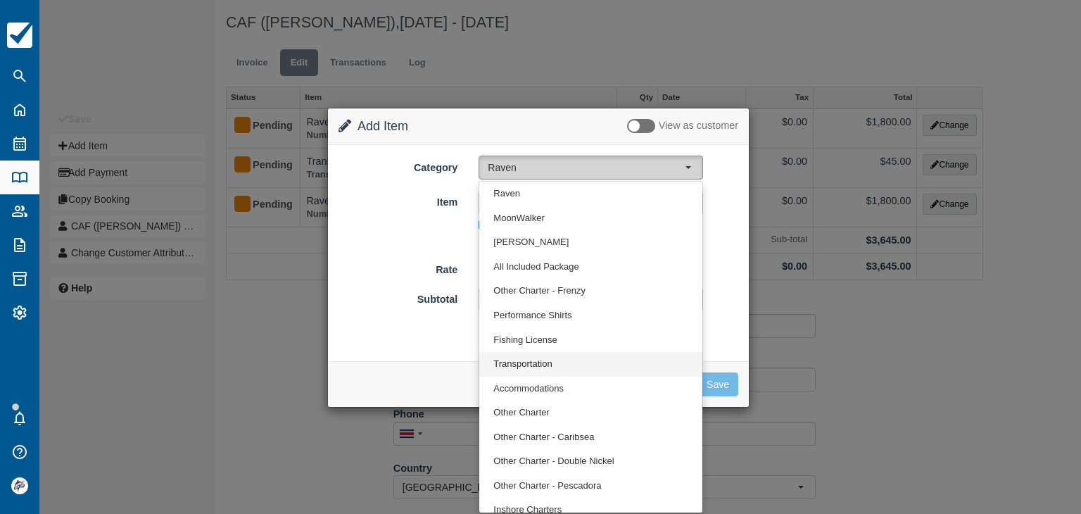
select select "10"
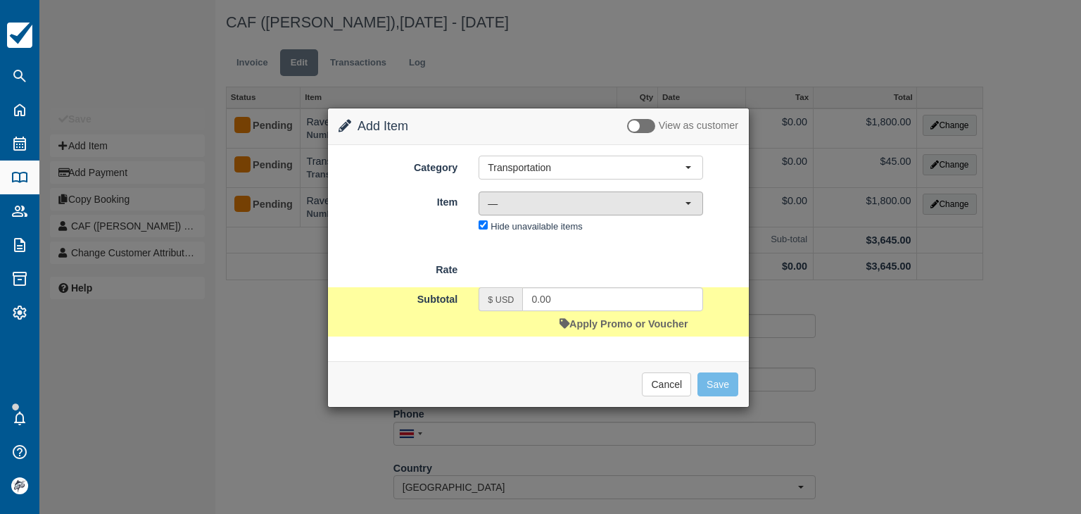
click at [541, 201] on span "—" at bounding box center [586, 203] width 197 height 14
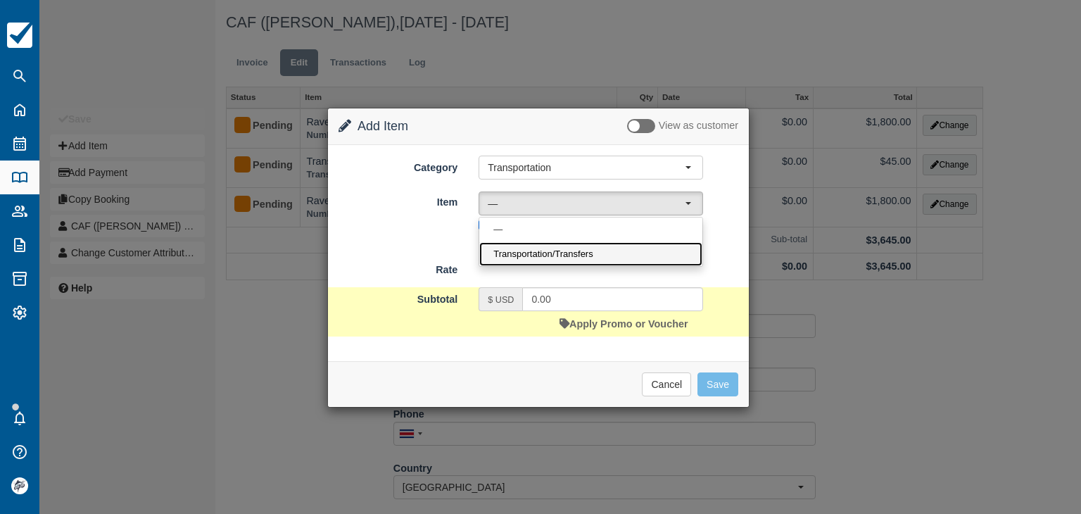
click at [537, 253] on span "Transportation/Transfers" at bounding box center [542, 254] width 99 height 13
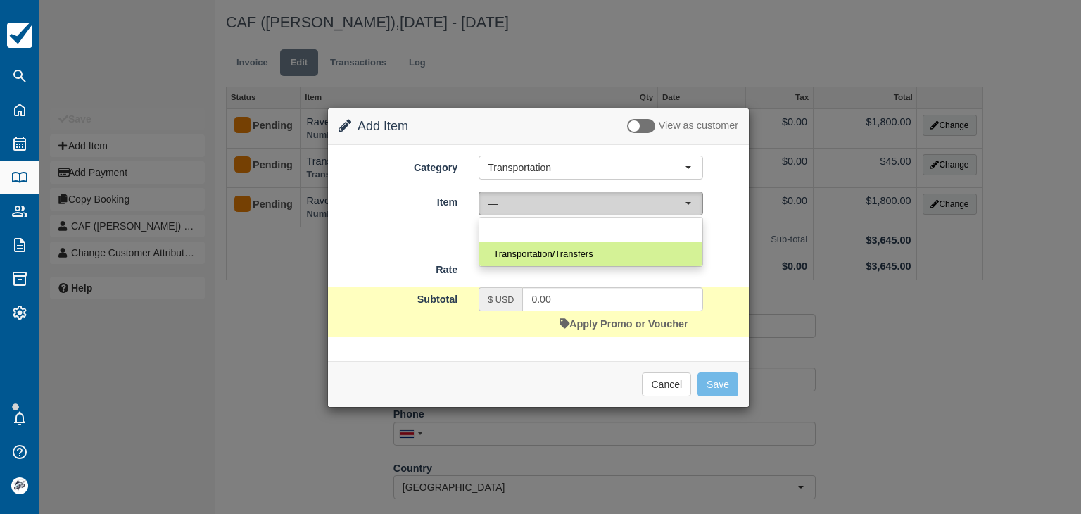
select select "17"
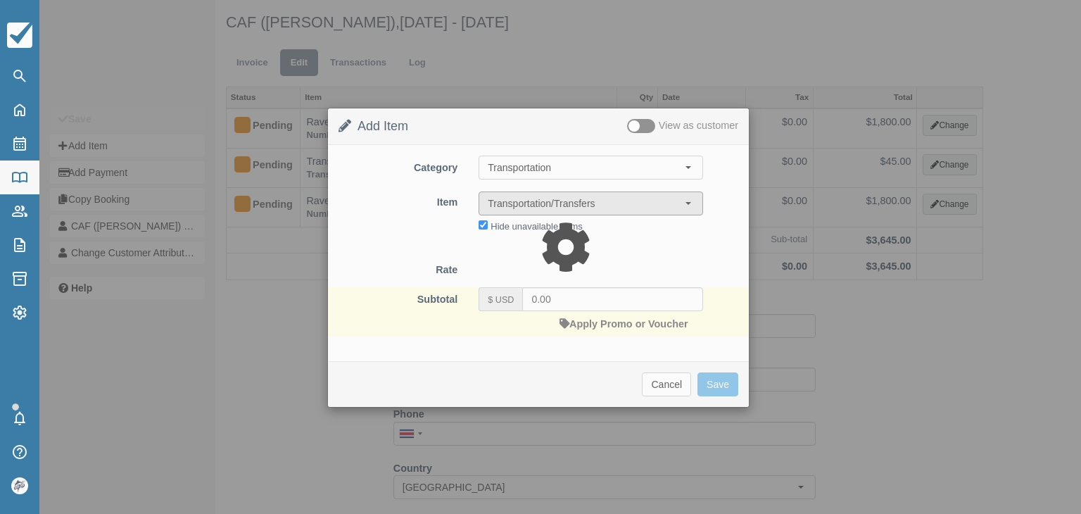
type input "45.00"
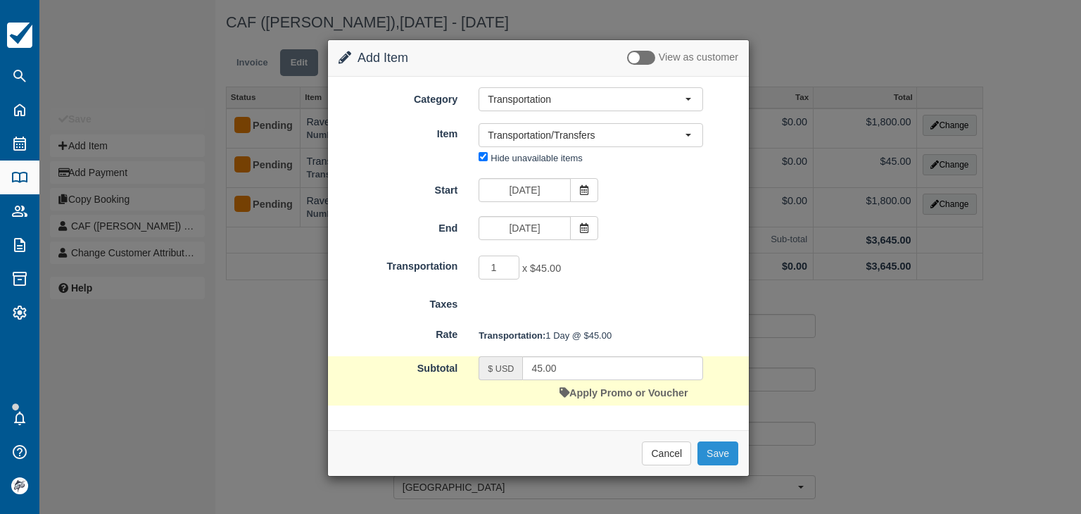
click at [720, 454] on button "Save" at bounding box center [717, 453] width 41 height 24
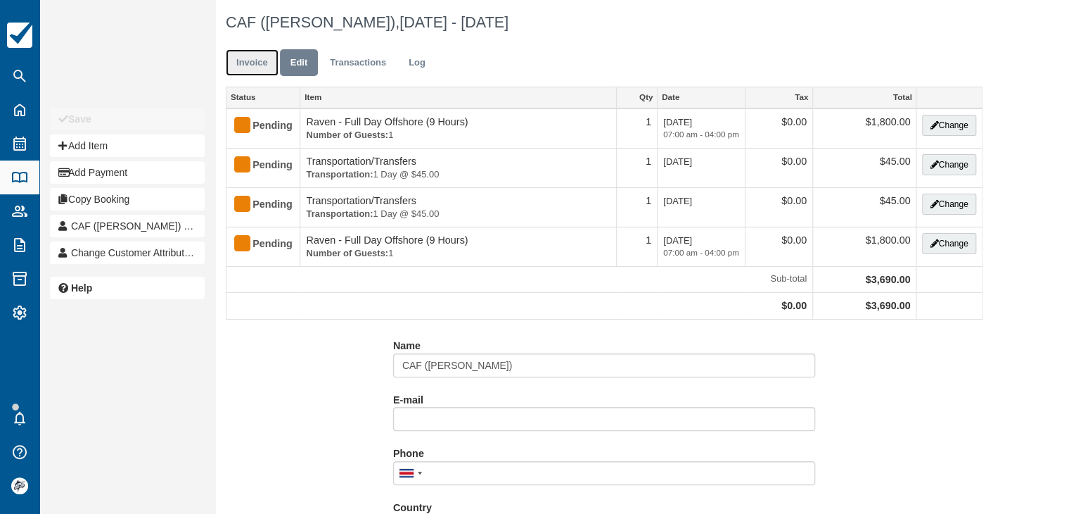
click at [256, 64] on link "Invoice" at bounding box center [252, 62] width 53 height 27
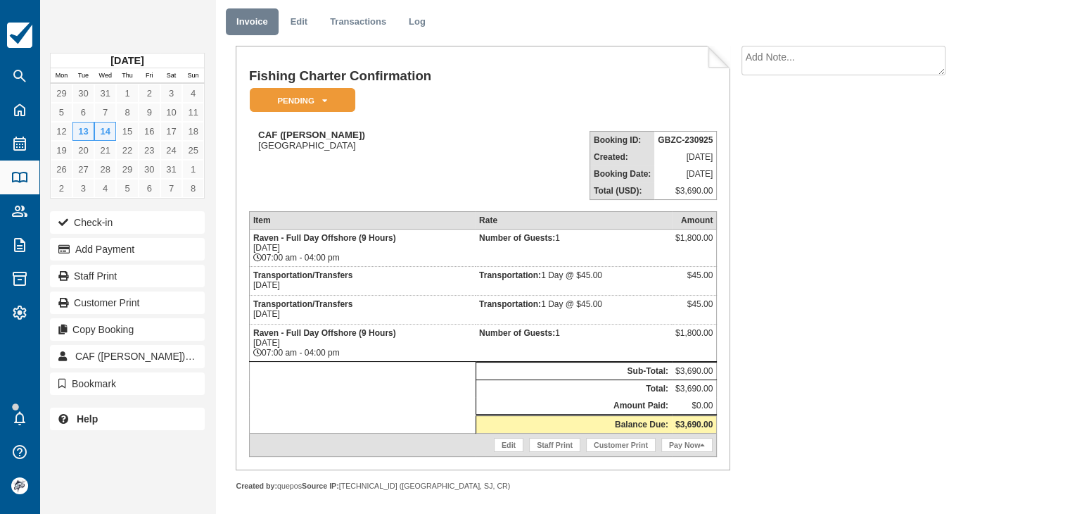
scroll to position [43, 0]
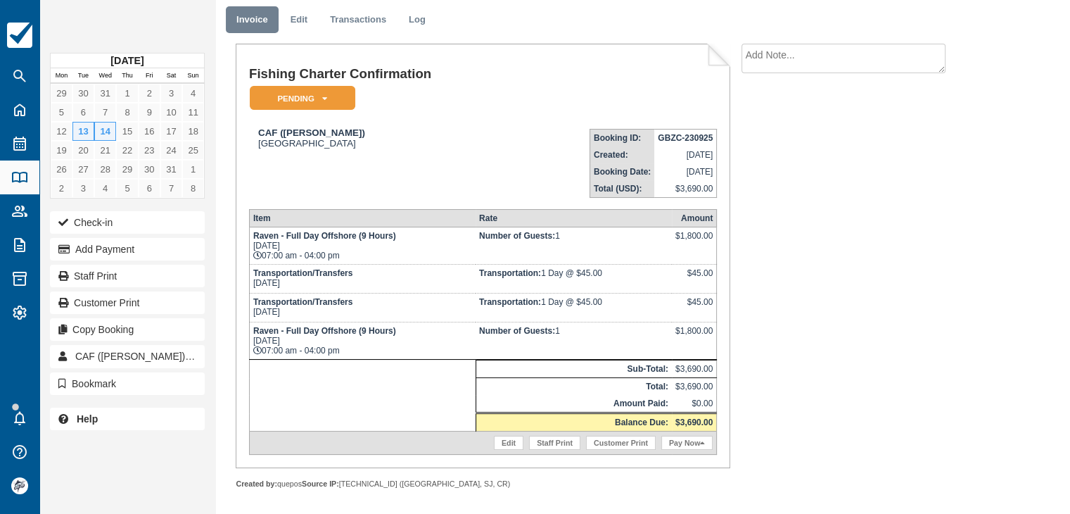
click at [785, 53] on textarea at bounding box center [844, 59] width 204 height 30
paste textarea "(Pacífico Colonial - Casa Cajun)"
type textarea "Pacífico Colonial - Casa Cajun, 6:45 AM"
click at [818, 136] on input "Show on invoice" at bounding box center [818, 136] width 9 height 9
checkbox input "true"
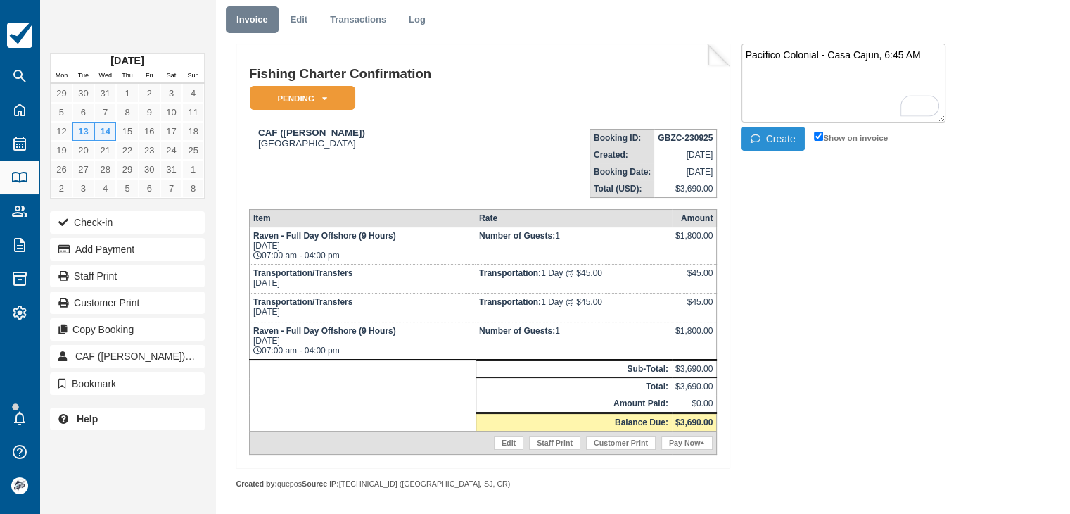
click at [783, 139] on button "Create" at bounding box center [773, 139] width 63 height 24
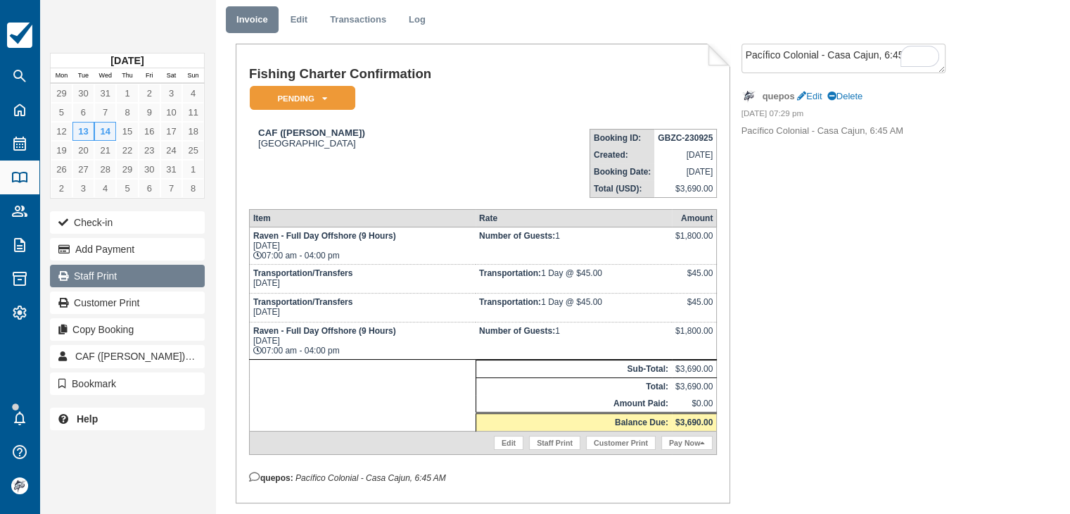
click at [110, 274] on link "Staff Print" at bounding box center [127, 276] width 155 height 23
